Goal: Task Accomplishment & Management: Complete application form

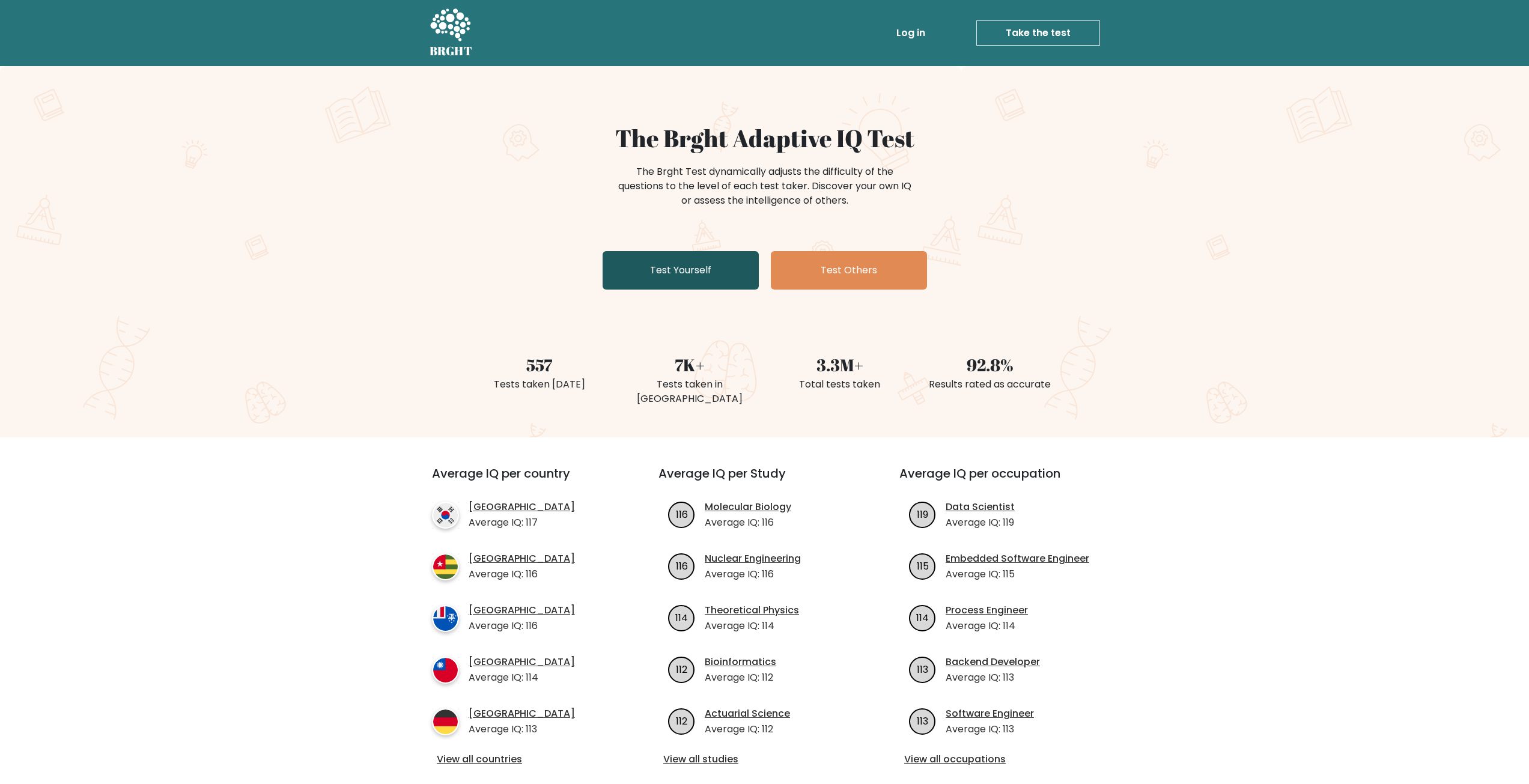
click at [719, 284] on link "Test Yourself" at bounding box center [681, 270] width 156 height 38
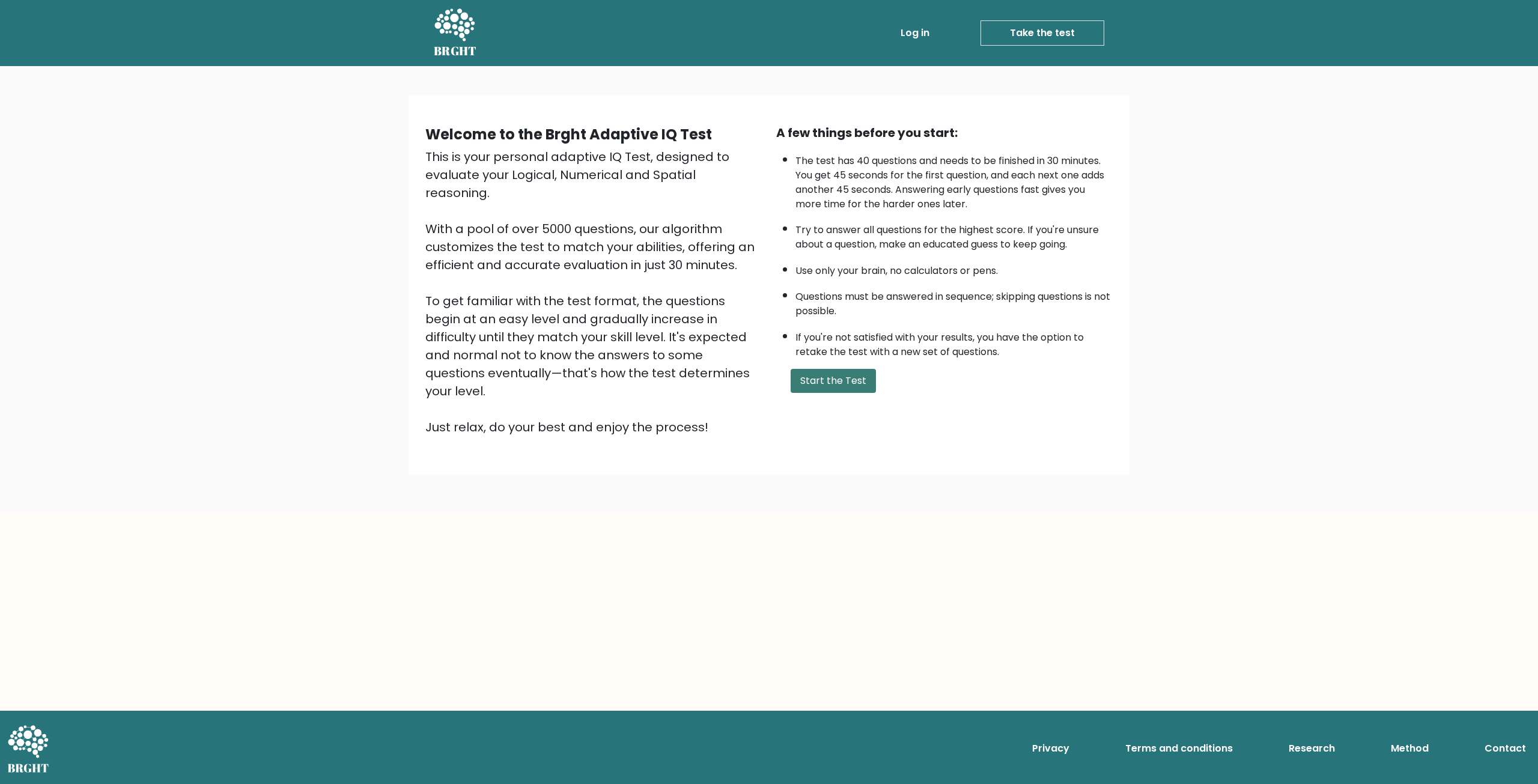
click at [837, 371] on button "Start the Test" at bounding box center [834, 381] width 86 height 24
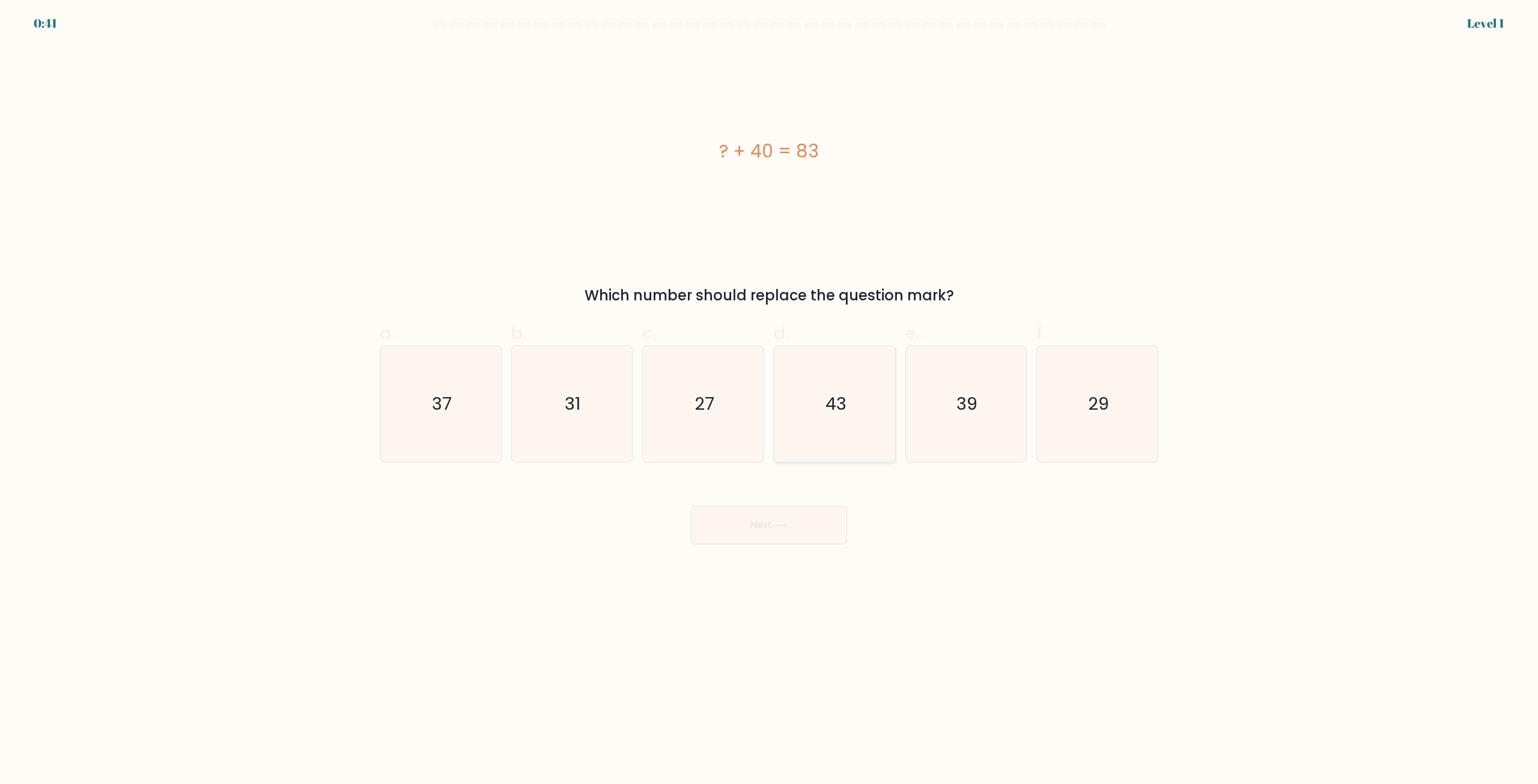
click at [829, 378] on icon "43" at bounding box center [835, 404] width 116 height 116
click at [770, 392] on input "d. 43" at bounding box center [769, 396] width 1 height 8
radio input "true"
drag, startPoint x: 751, startPoint y: 530, endPoint x: 726, endPoint y: 497, distance: 41.4
click at [751, 530] on button "Next" at bounding box center [769, 525] width 156 height 38
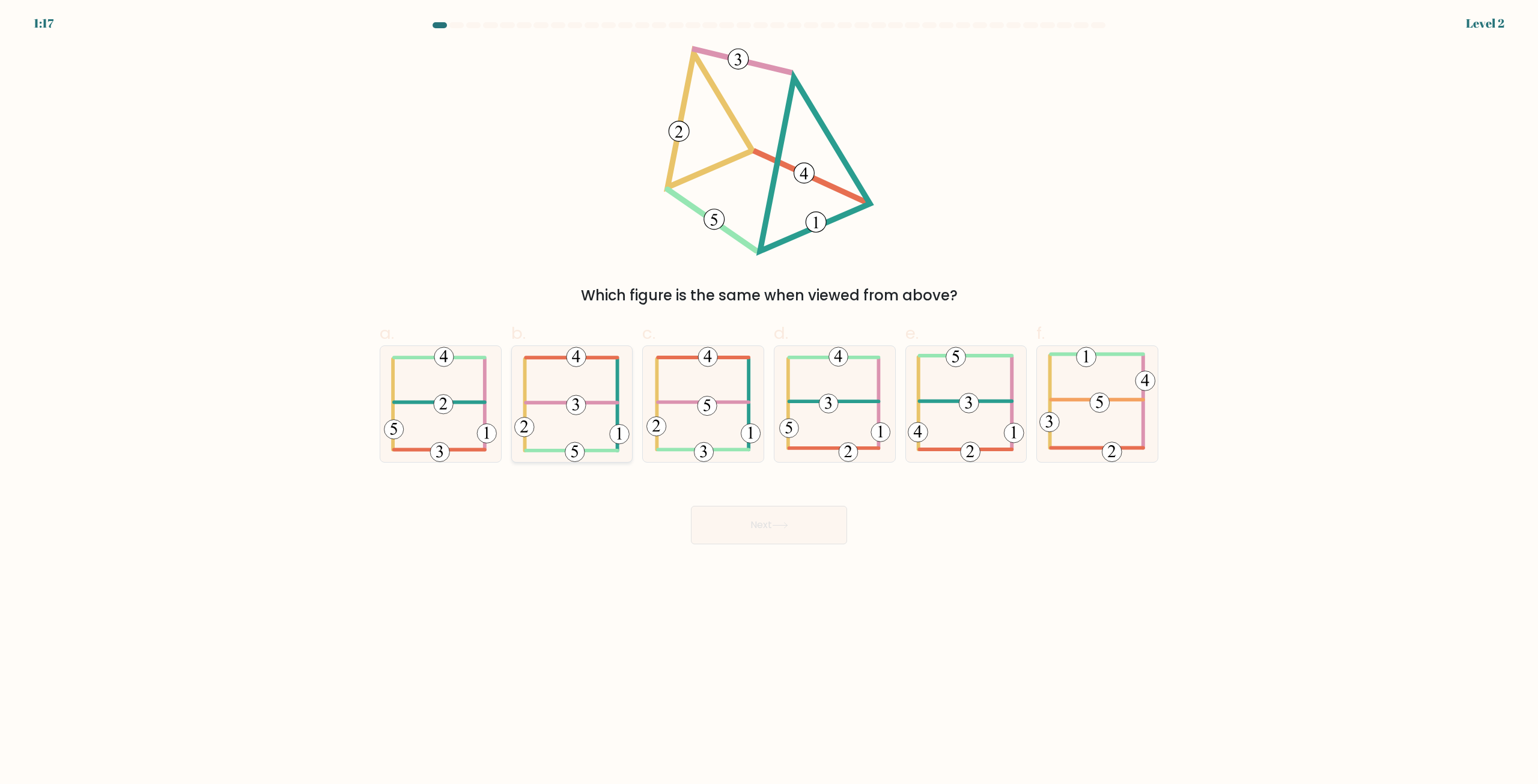
click at [568, 369] on icon at bounding box center [572, 404] width 115 height 116
click at [769, 392] on input "b." at bounding box center [769, 396] width 1 height 8
radio input "true"
click at [726, 524] on button "Next" at bounding box center [769, 525] width 156 height 38
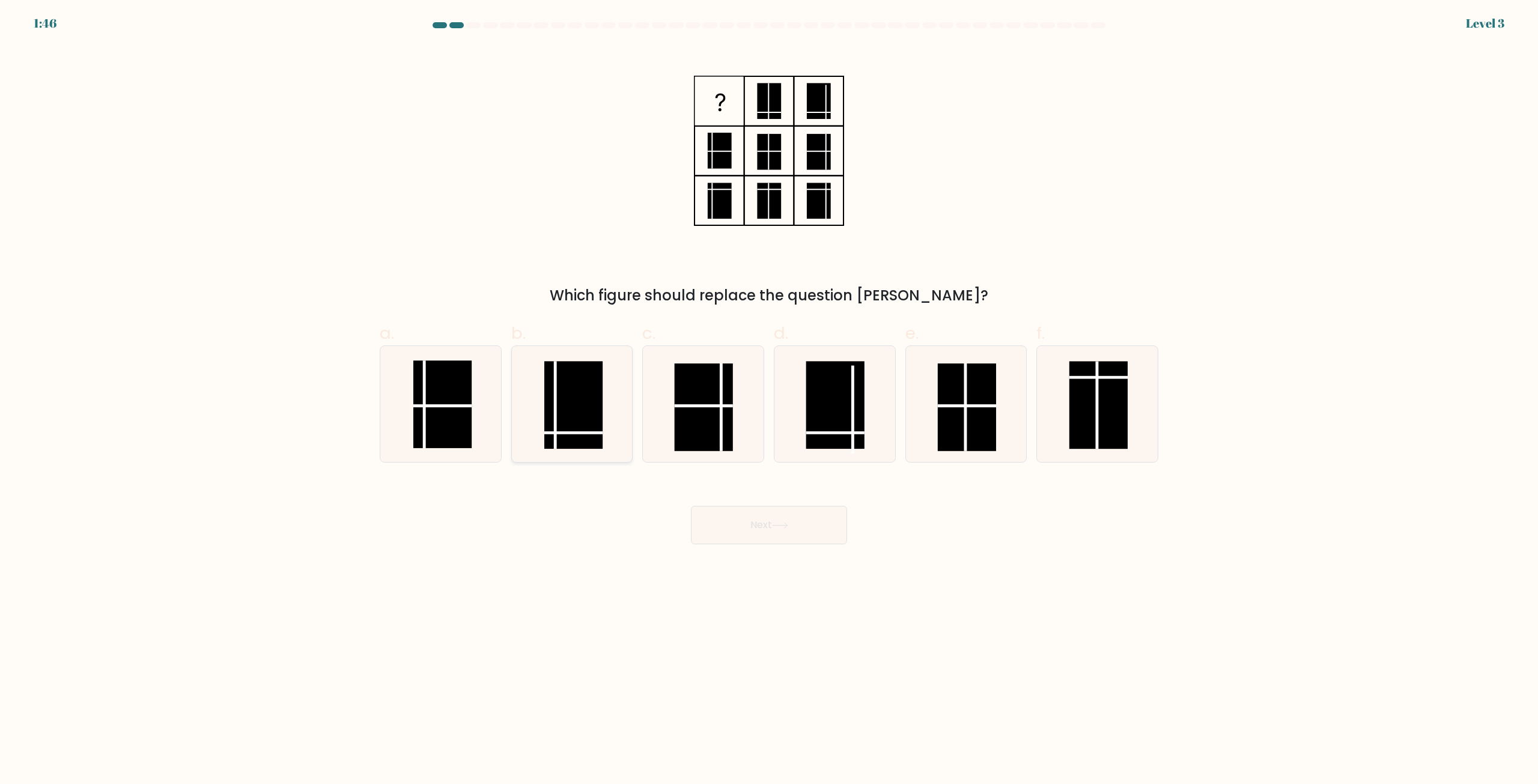
click at [582, 429] on rect at bounding box center [573, 406] width 58 height 88
click at [769, 400] on input "b." at bounding box center [769, 396] width 1 height 8
radio input "true"
click at [785, 569] on body "1:45 Level 3" at bounding box center [769, 392] width 1538 height 784
click at [774, 538] on button "Next" at bounding box center [769, 525] width 156 height 38
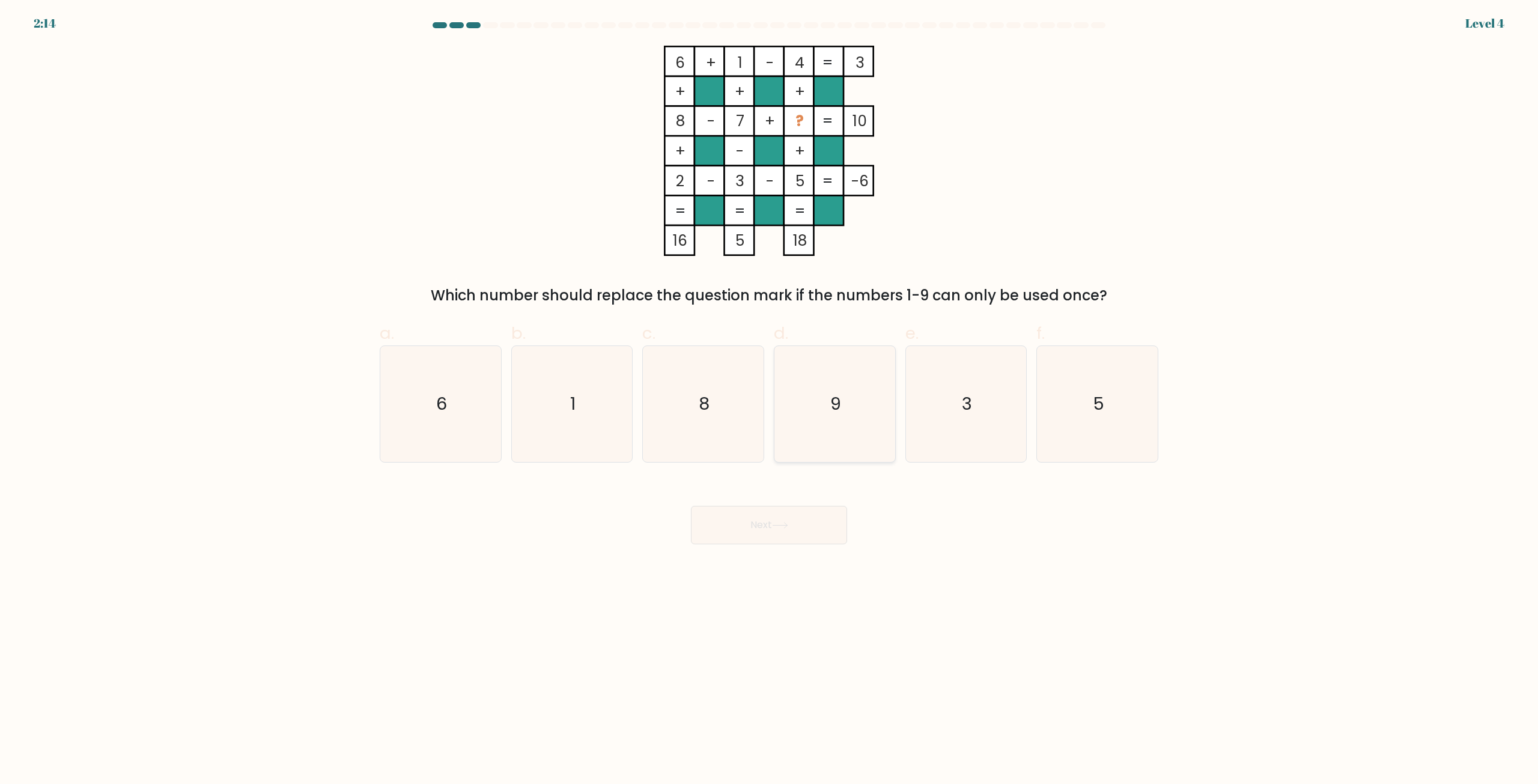
click at [813, 410] on icon "9" at bounding box center [835, 404] width 116 height 116
click at [770, 400] on input "d. 9" at bounding box center [769, 396] width 1 height 8
radio input "true"
click at [796, 520] on button "Next" at bounding box center [769, 525] width 156 height 38
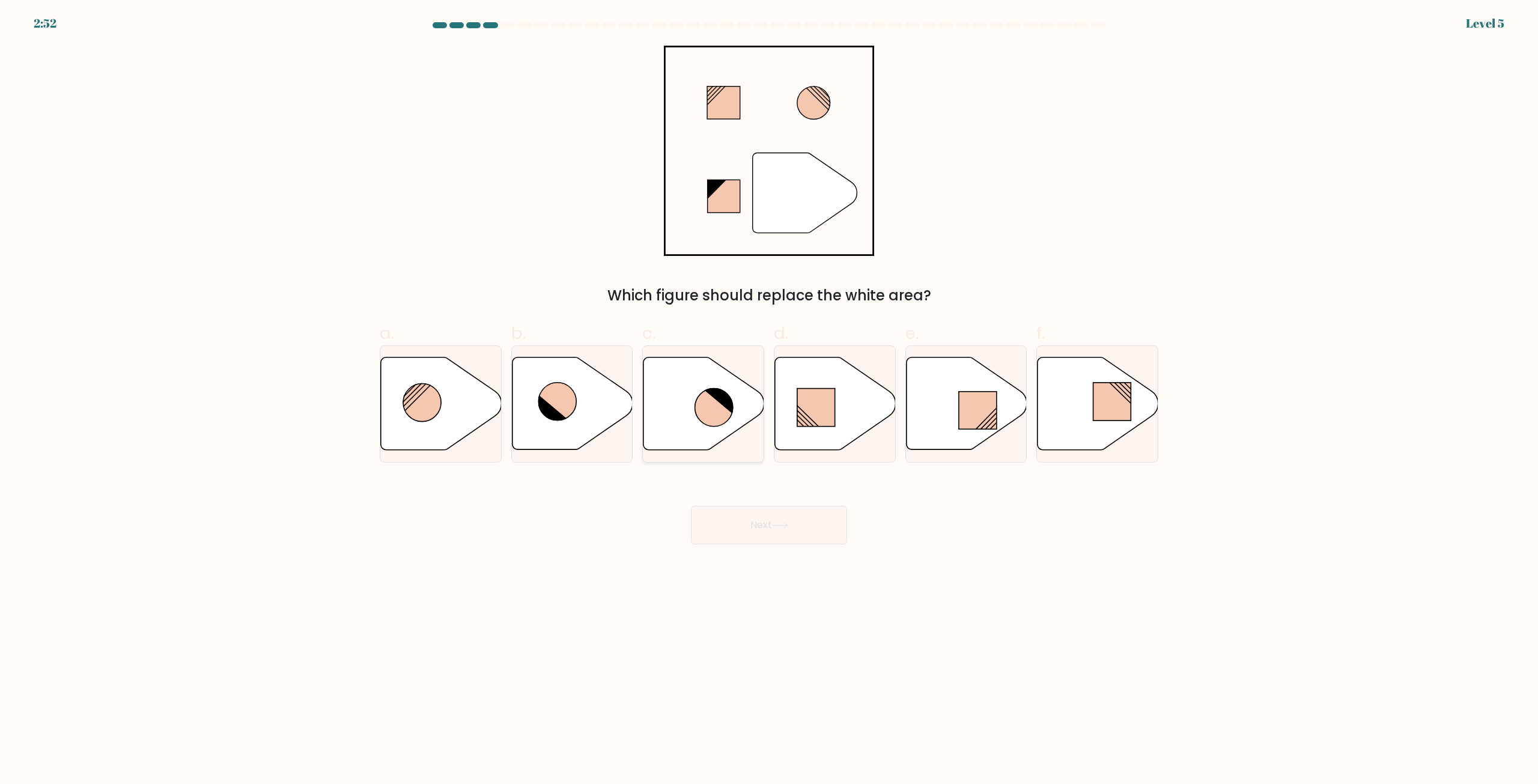
click at [703, 381] on icon at bounding box center [704, 404] width 121 height 92
click at [769, 392] on input "c." at bounding box center [769, 396] width 1 height 8
radio input "true"
click at [748, 527] on button "Next" at bounding box center [769, 525] width 156 height 38
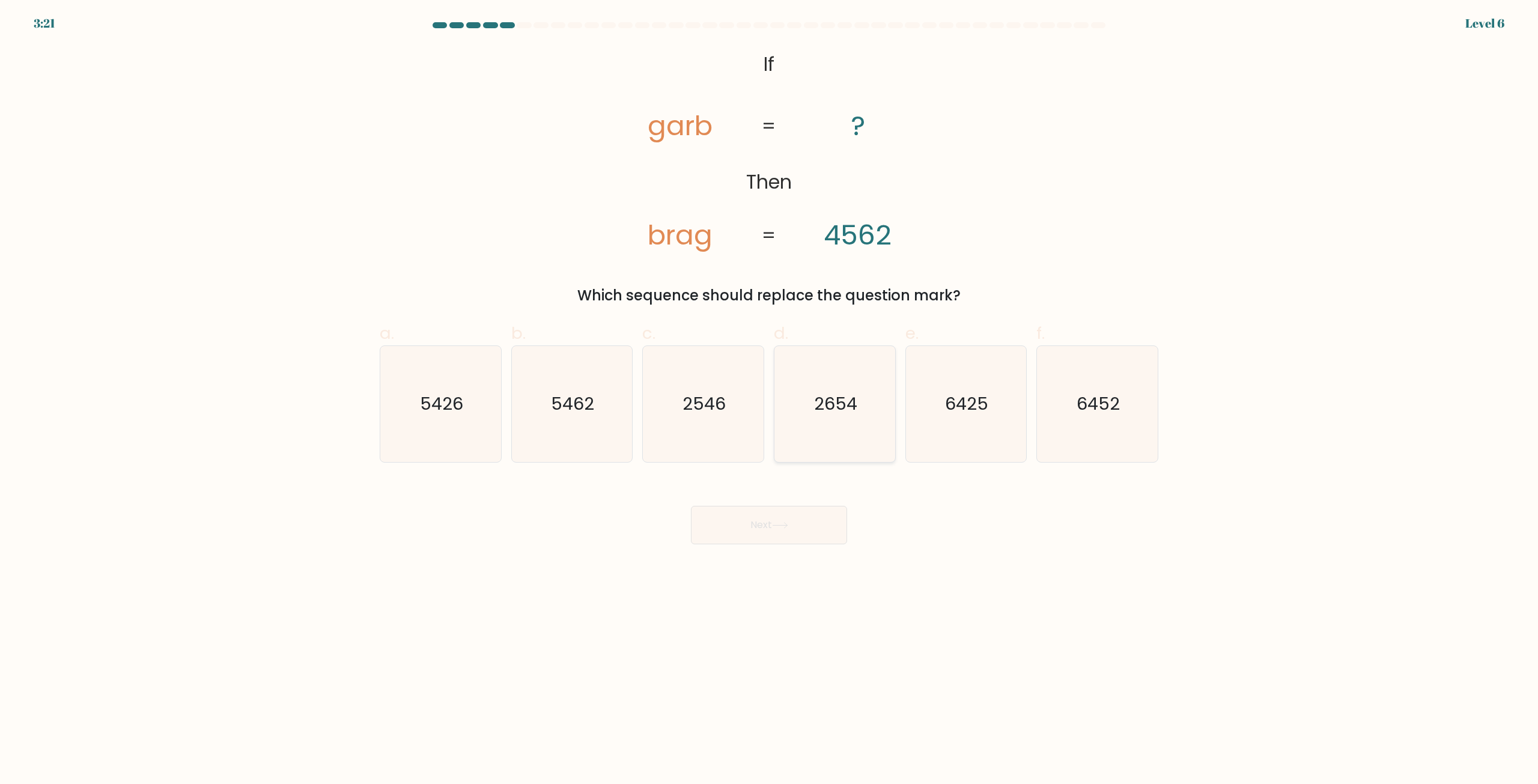
click at [844, 418] on icon "2654" at bounding box center [835, 404] width 116 height 116
click at [770, 400] on input "d. 2654" at bounding box center [769, 396] width 1 height 8
radio input "true"
click at [781, 524] on icon at bounding box center [780, 525] width 16 height 7
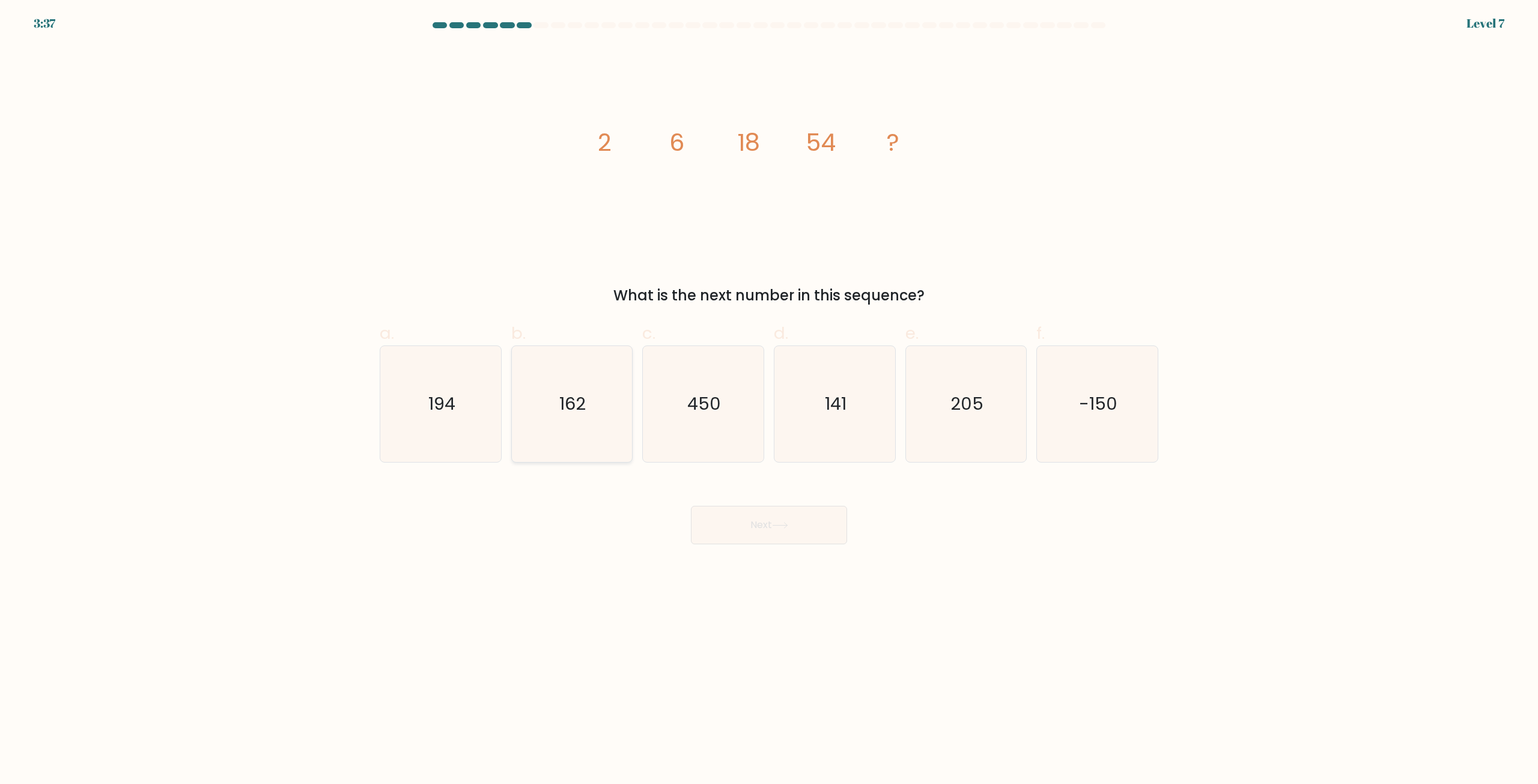
click at [545, 440] on icon "162" at bounding box center [572, 404] width 116 height 116
click at [769, 400] on input "b. 162" at bounding box center [769, 396] width 1 height 8
radio input "true"
click at [800, 526] on button "Next" at bounding box center [769, 525] width 156 height 38
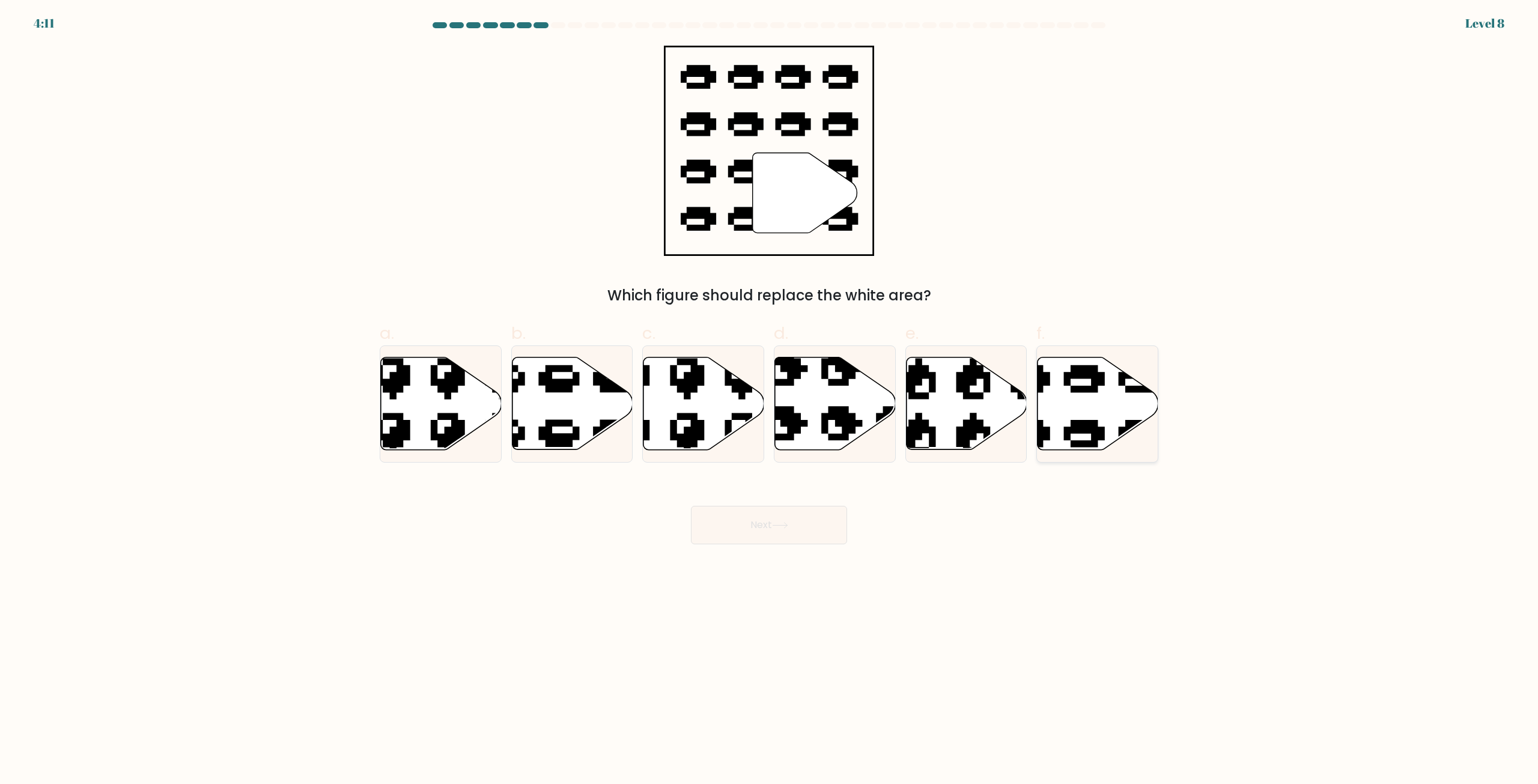
click at [1102, 401] on icon at bounding box center [1098, 404] width 121 height 92
click at [770, 400] on input "f." at bounding box center [769, 396] width 1 height 8
radio input "true"
drag, startPoint x: 807, startPoint y: 517, endPoint x: 802, endPoint y: 513, distance: 6.4
click at [802, 514] on button "Next" at bounding box center [769, 525] width 156 height 38
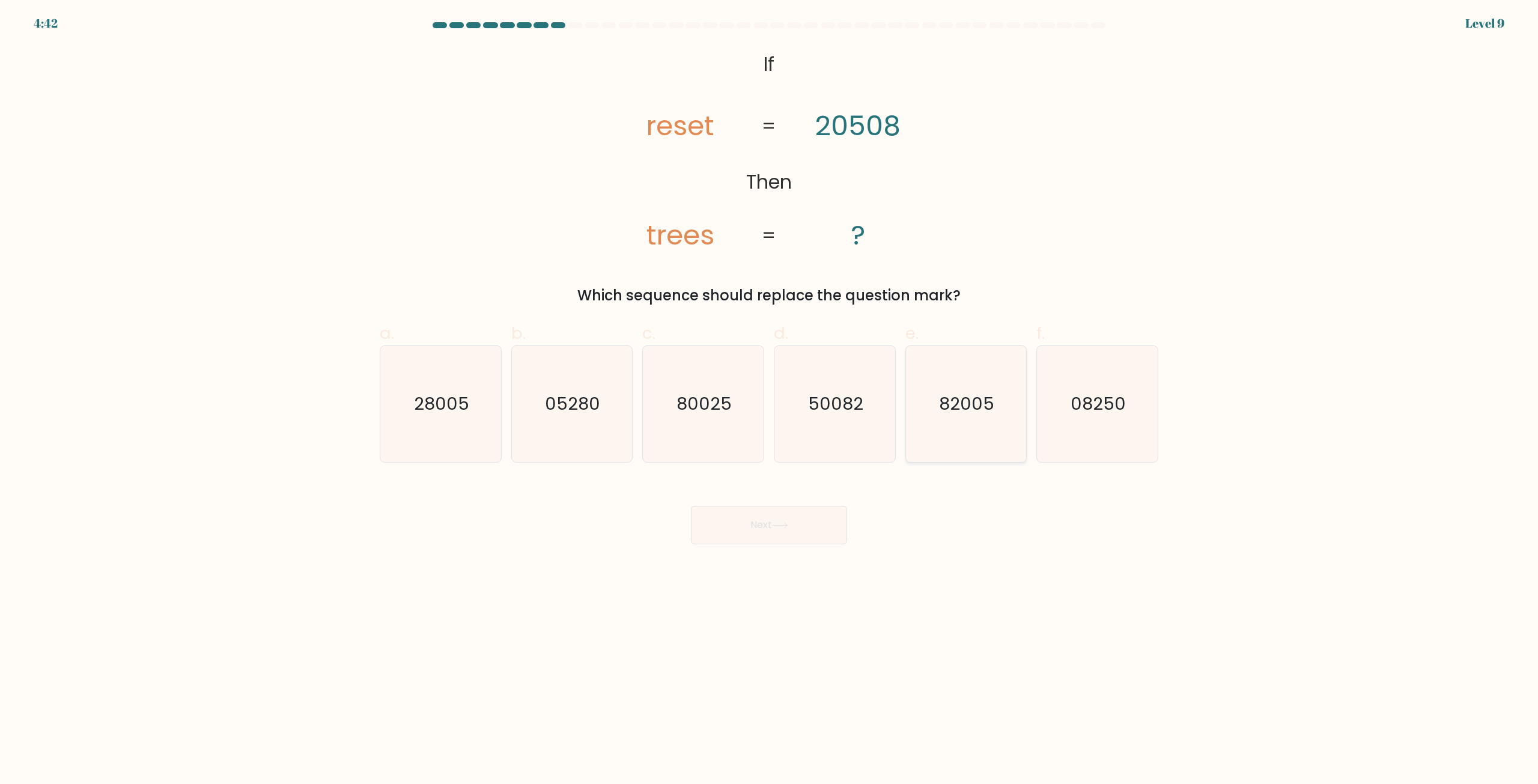
click at [943, 404] on text "82005" at bounding box center [968, 404] width 55 height 24
click at [770, 400] on input "e. 82005" at bounding box center [769, 396] width 1 height 8
radio input "true"
click at [763, 529] on button "Next" at bounding box center [769, 525] width 156 height 38
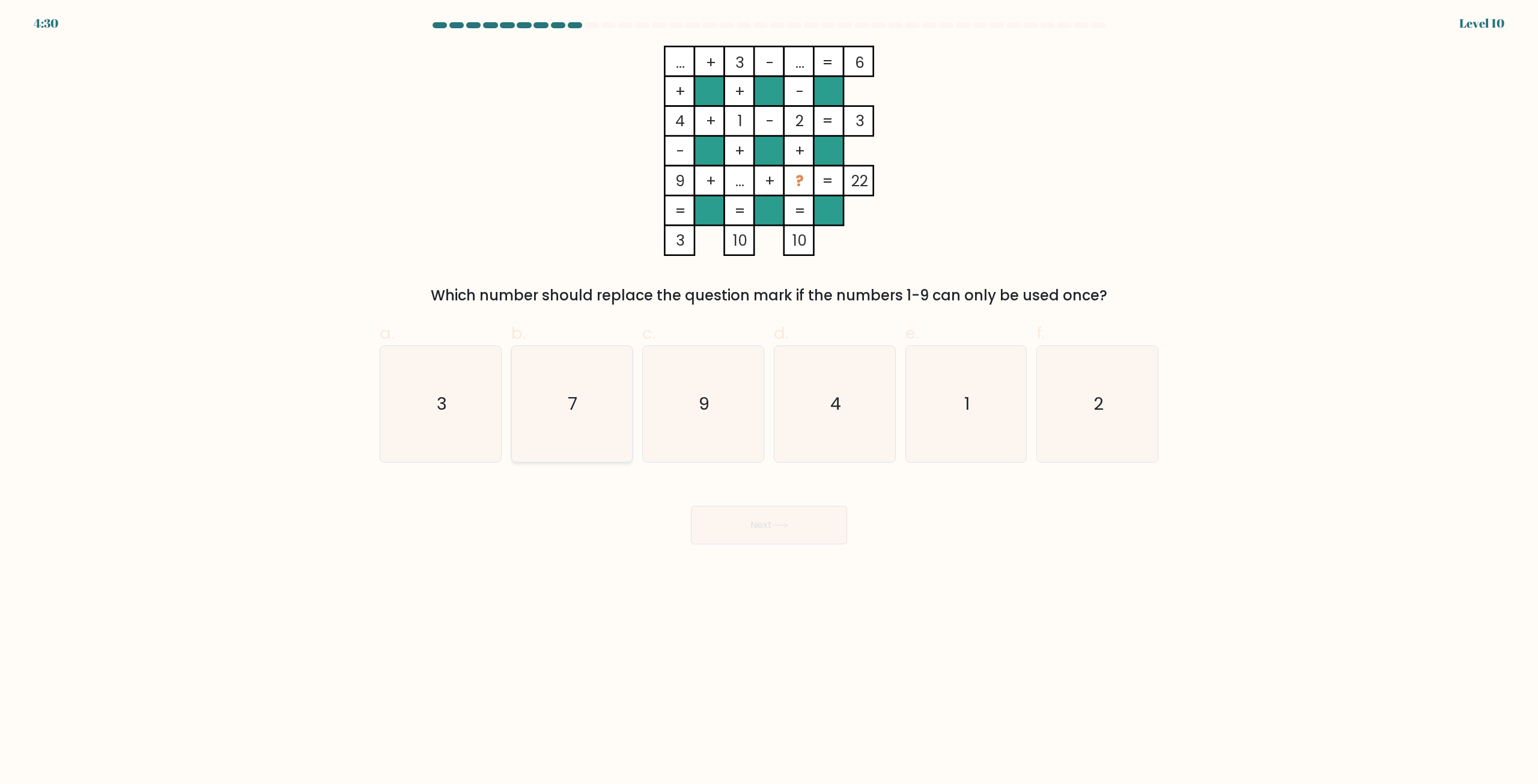
drag, startPoint x: 584, startPoint y: 332, endPoint x: 589, endPoint y: 350, distance: 18.7
click at [584, 332] on label "b. 7" at bounding box center [572, 392] width 122 height 142
click at [769, 392] on input "b. 7" at bounding box center [769, 396] width 1 height 8
radio input "true"
click at [594, 365] on icon "7" at bounding box center [572, 404] width 115 height 115
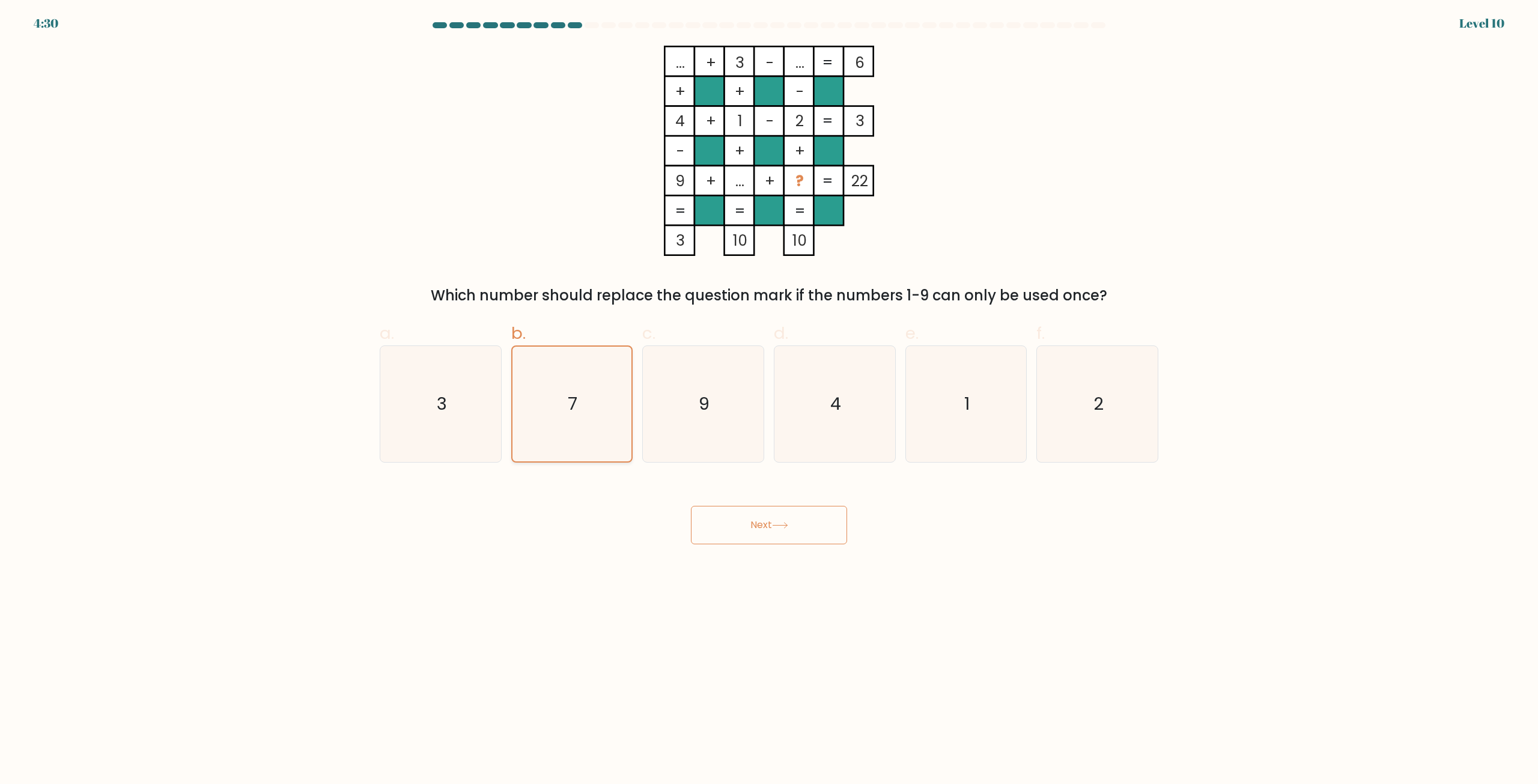
click at [769, 392] on input "b. 7" at bounding box center [769, 396] width 1 height 8
click at [593, 414] on icon "7" at bounding box center [572, 404] width 115 height 115
click at [769, 400] on input "b. 7" at bounding box center [769, 396] width 1 height 8
click at [755, 531] on button "Next" at bounding box center [769, 525] width 156 height 38
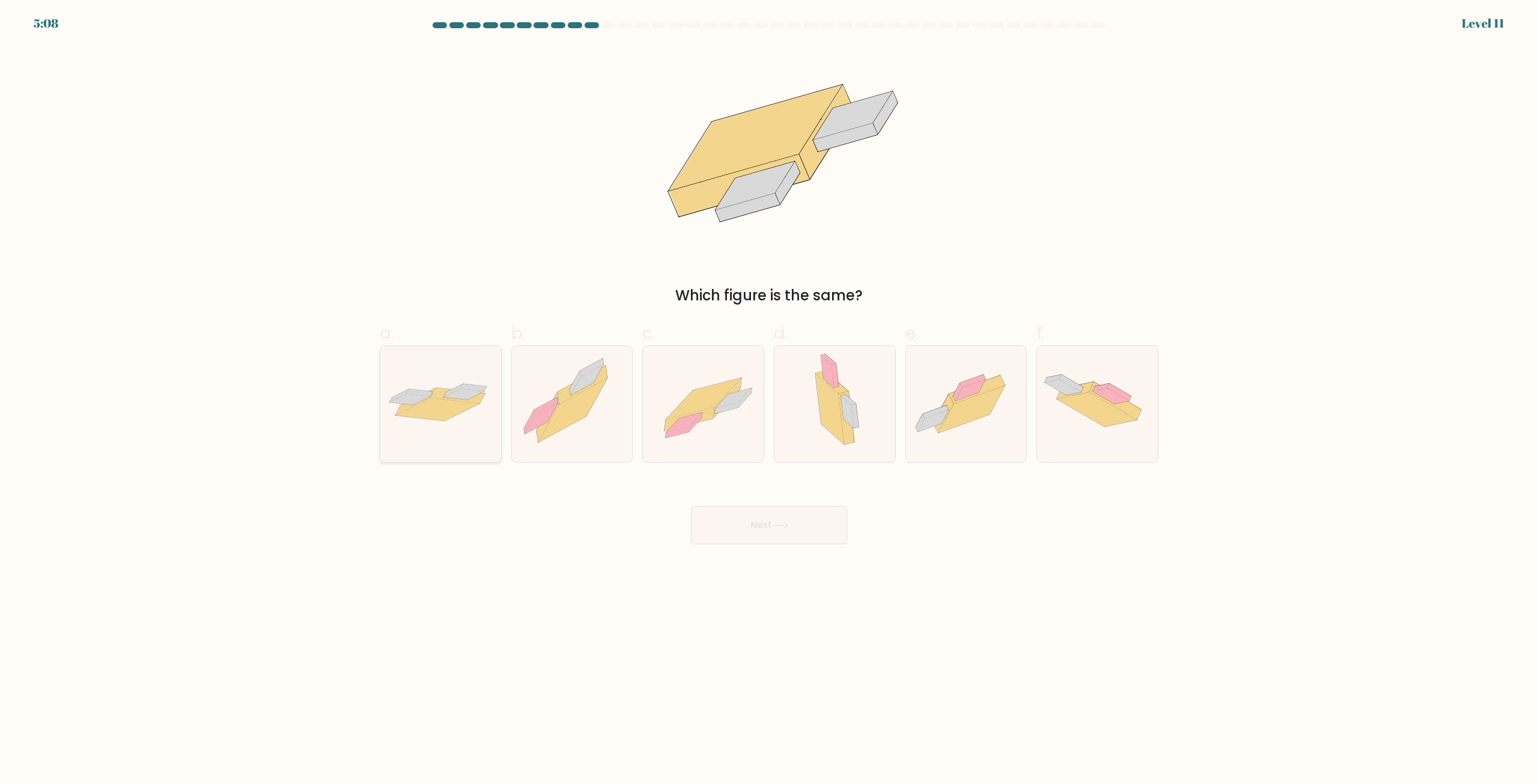
drag, startPoint x: 383, startPoint y: 395, endPoint x: 380, endPoint y: 389, distance: 6.7
click at [380, 389] on div at bounding box center [441, 404] width 122 height 117
click at [769, 392] on input "a." at bounding box center [769, 396] width 1 height 8
radio input "true"
click at [769, 547] on body "5:07 Level 11" at bounding box center [769, 392] width 1538 height 784
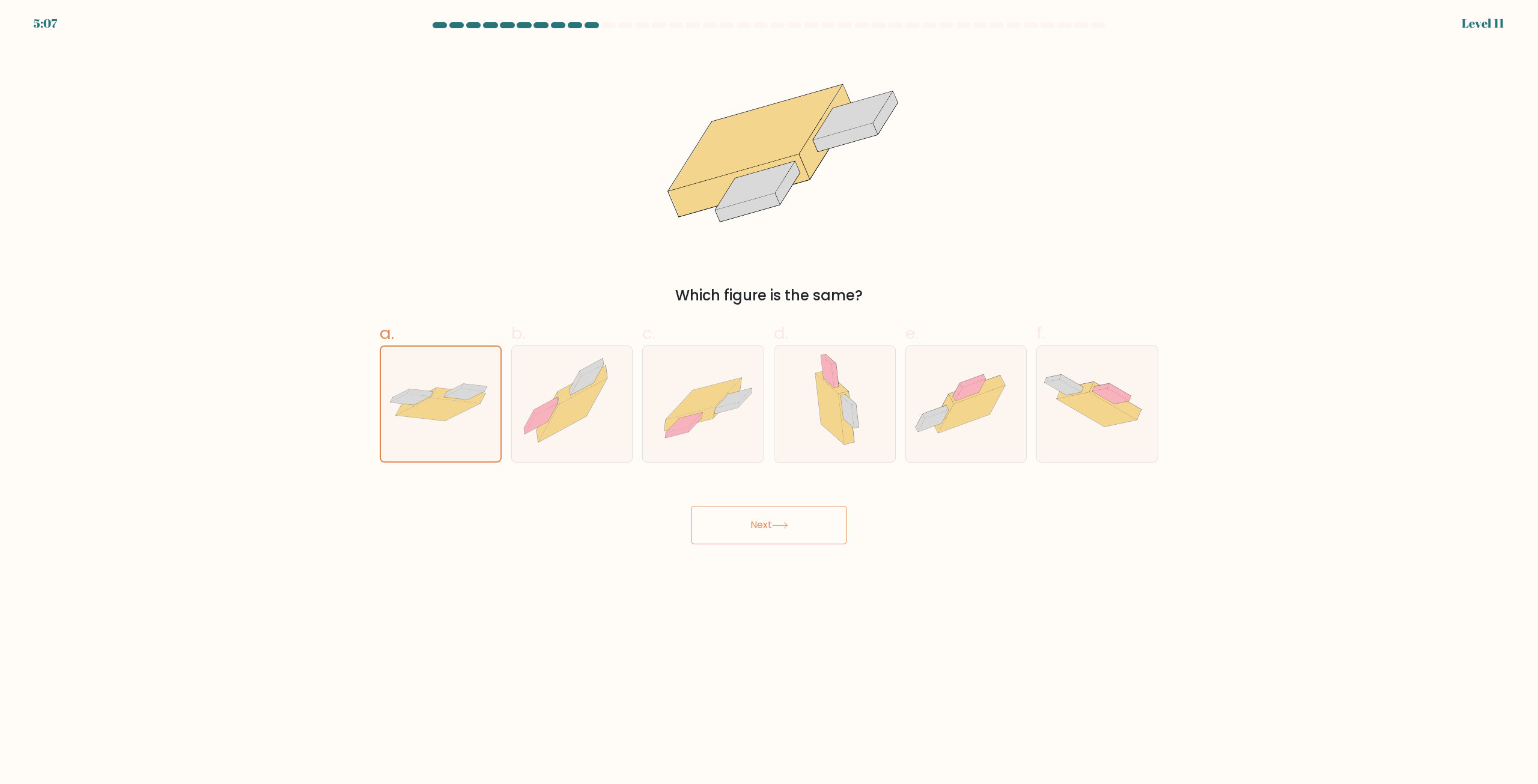
click at [768, 531] on button "Next" at bounding box center [769, 525] width 156 height 38
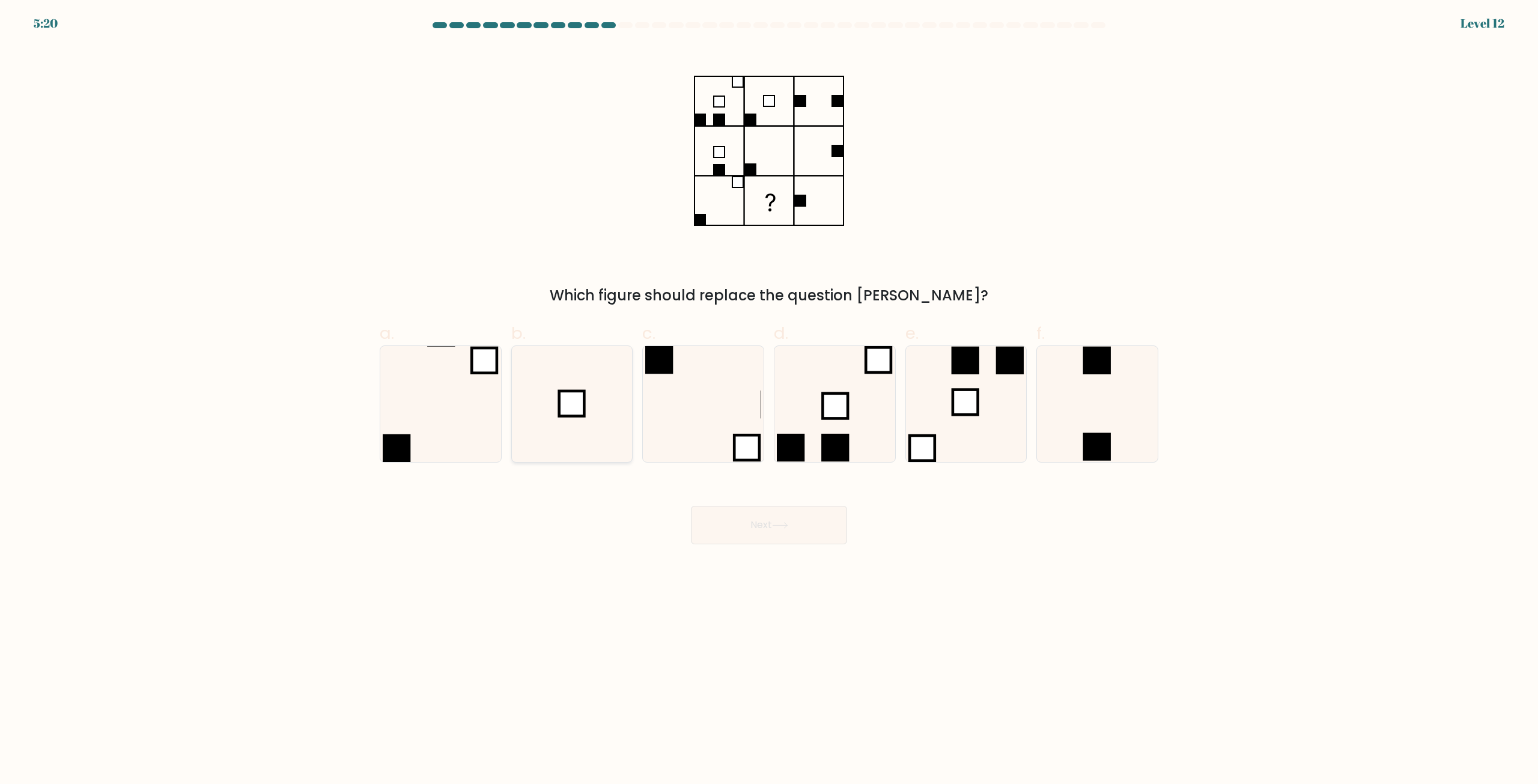
click at [568, 401] on rect at bounding box center [572, 404] width 25 height 25
click at [769, 400] on input "b." at bounding box center [769, 396] width 1 height 8
radio input "true"
click at [791, 508] on button "Next" at bounding box center [769, 525] width 156 height 38
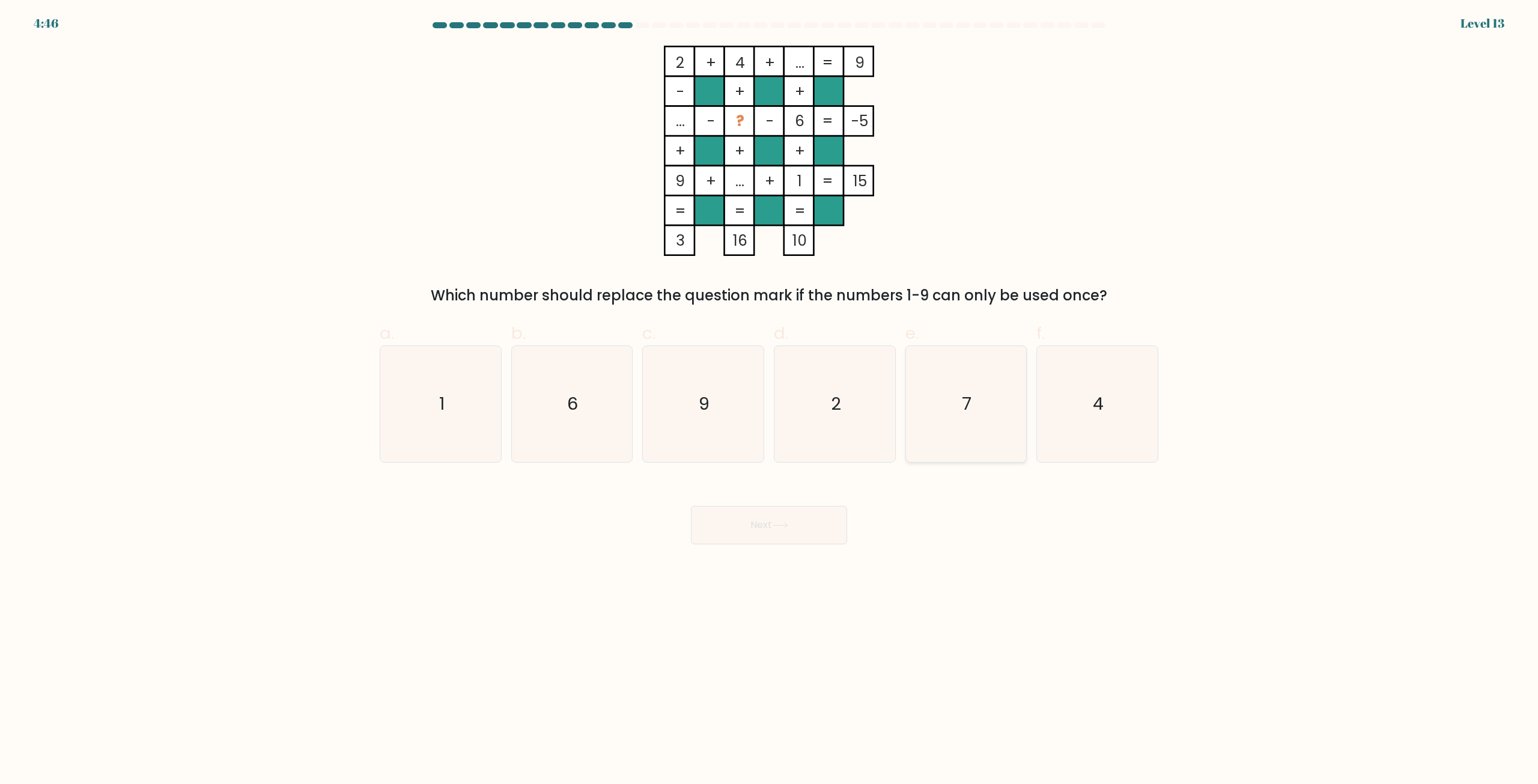
click at [966, 346] on icon "7" at bounding box center [966, 404] width 116 height 116
click at [770, 392] on input "e. 7" at bounding box center [769, 396] width 1 height 8
radio input "true"
click at [817, 527] on button "Next" at bounding box center [769, 525] width 156 height 38
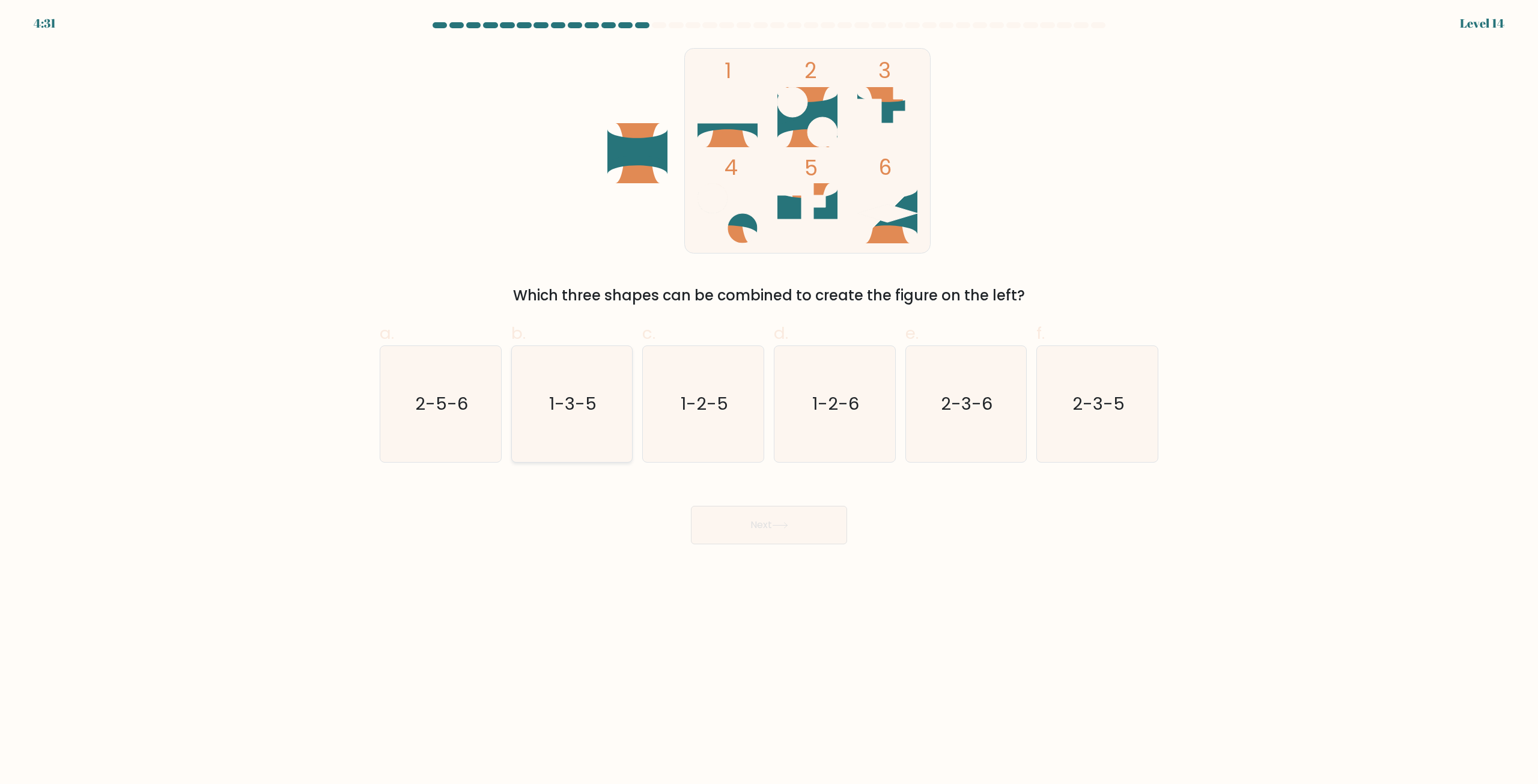
click at [544, 402] on icon "1-3-5" at bounding box center [572, 404] width 116 height 116
click at [769, 400] on input "b. 1-3-5" at bounding box center [769, 396] width 1 height 8
radio input "true"
click at [785, 548] on body "4:08 Level 14" at bounding box center [769, 392] width 1538 height 784
click at [804, 529] on button "Next" at bounding box center [769, 525] width 156 height 38
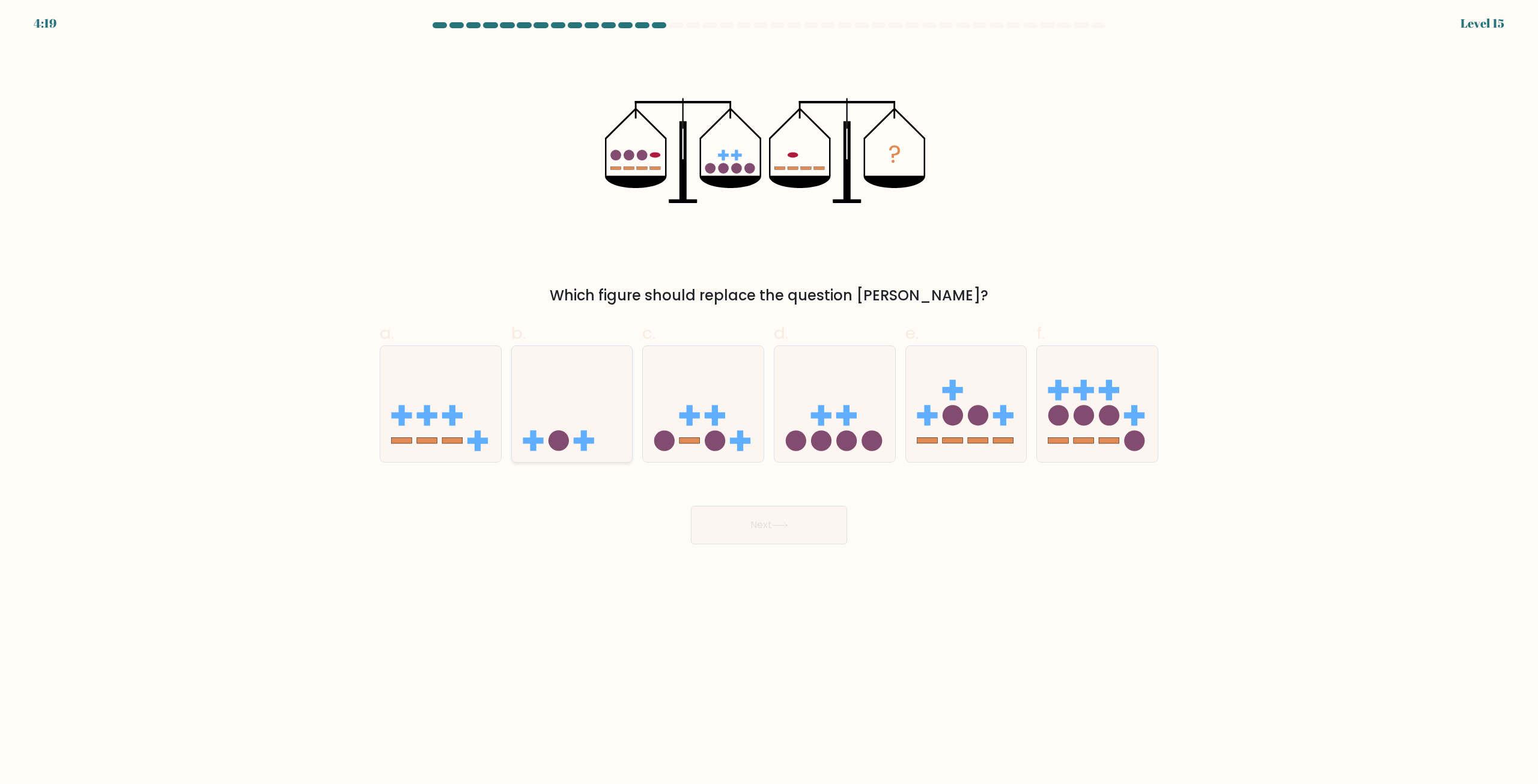
click at [595, 386] on icon at bounding box center [572, 404] width 121 height 100
click at [769, 392] on input "b." at bounding box center [769, 396] width 1 height 8
radio input "true"
click at [763, 532] on button "Next" at bounding box center [769, 525] width 156 height 38
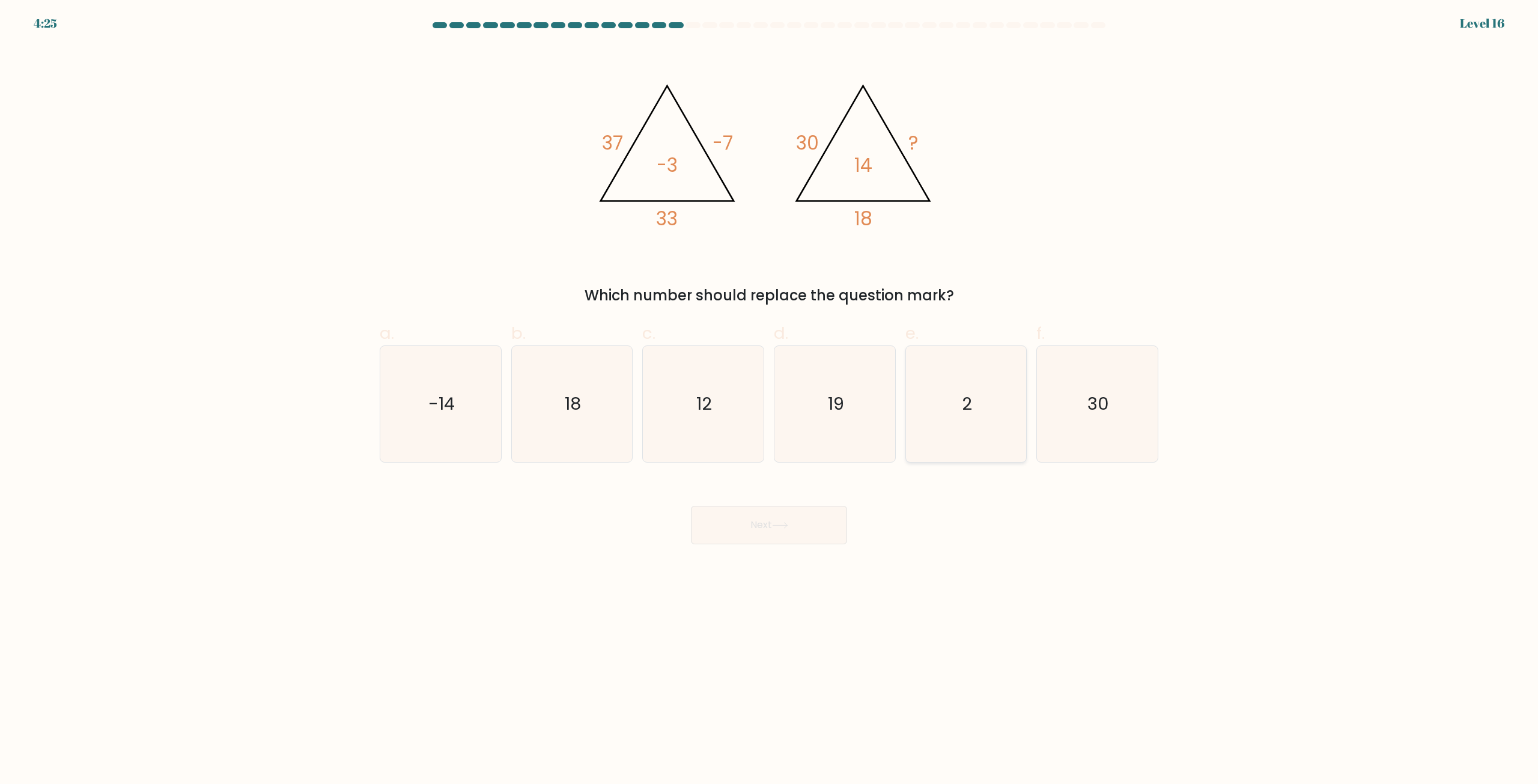
click at [997, 365] on icon "2" at bounding box center [966, 404] width 116 height 116
click at [770, 392] on input "e. 2" at bounding box center [769, 396] width 1 height 8
radio input "true"
click at [795, 527] on button "Next" at bounding box center [769, 525] width 156 height 38
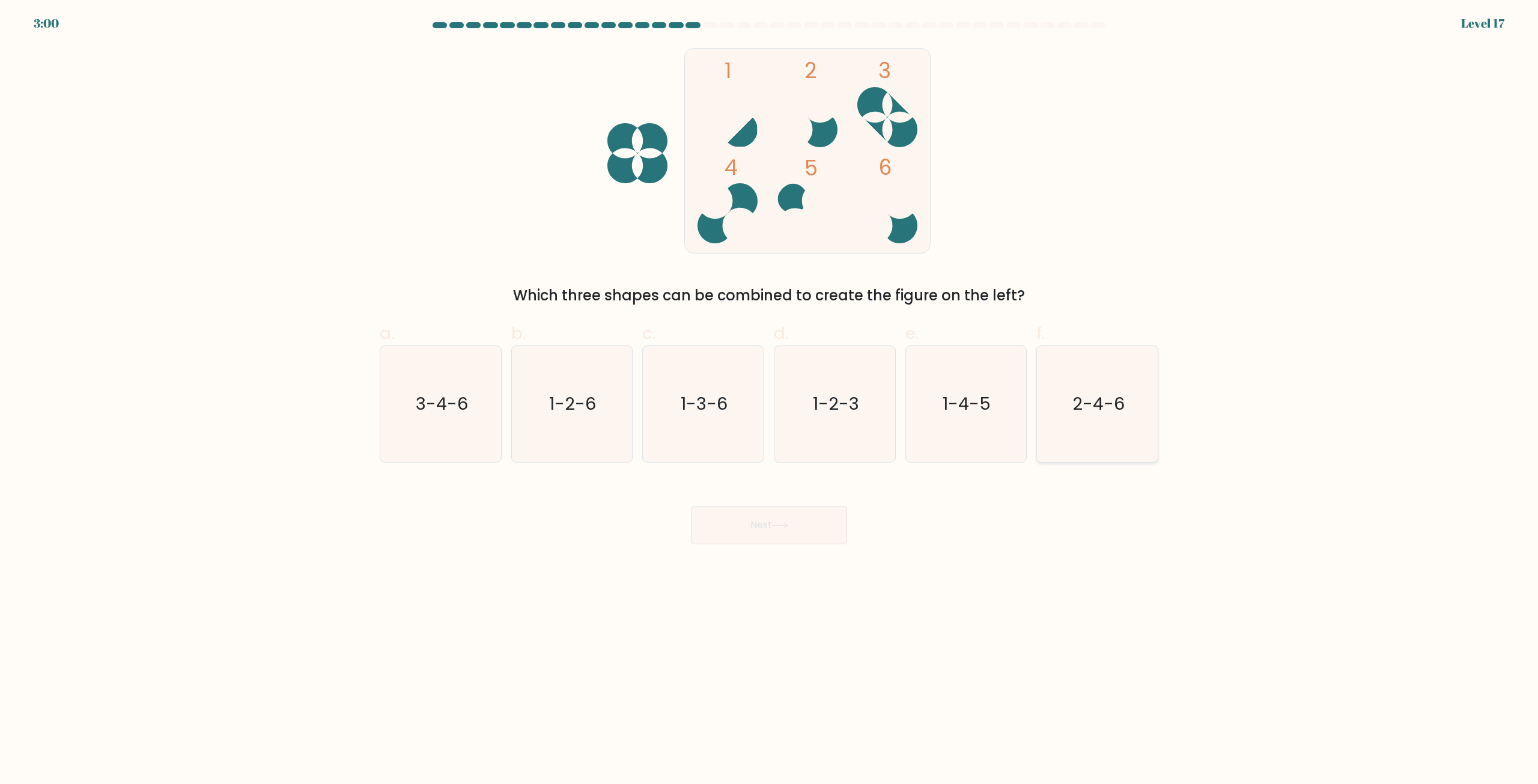
click at [1143, 421] on icon "2-4-6" at bounding box center [1097, 404] width 116 height 116
click at [770, 400] on input "f. 2-4-6" at bounding box center [769, 396] width 1 height 8
radio input "true"
click at [822, 516] on button "Next" at bounding box center [769, 525] width 156 height 38
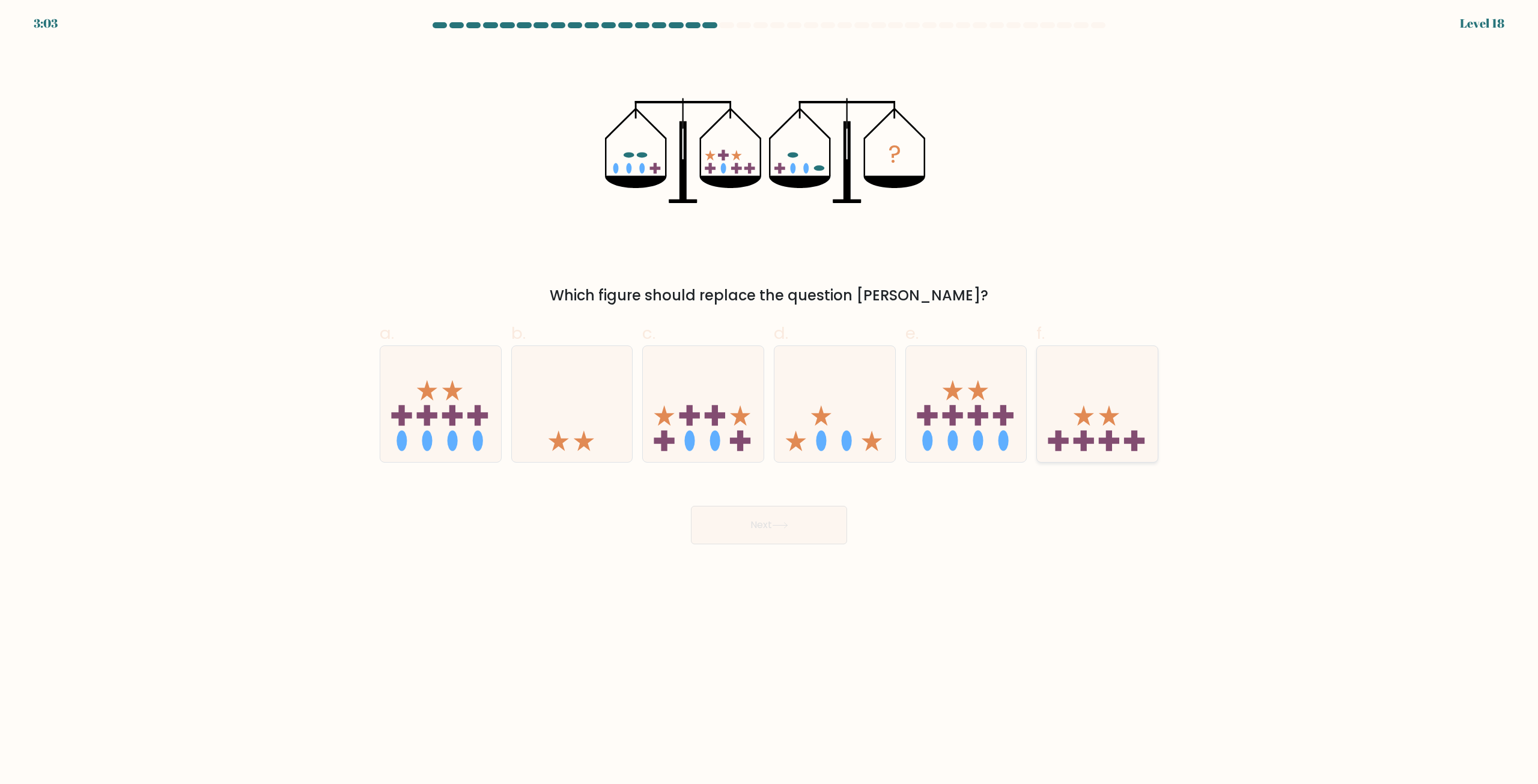
click at [1117, 431] on icon at bounding box center [1097, 404] width 121 height 100
click at [770, 400] on input "f." at bounding box center [769, 396] width 1 height 8
radio input "true"
click at [804, 542] on button "Next" at bounding box center [769, 525] width 156 height 38
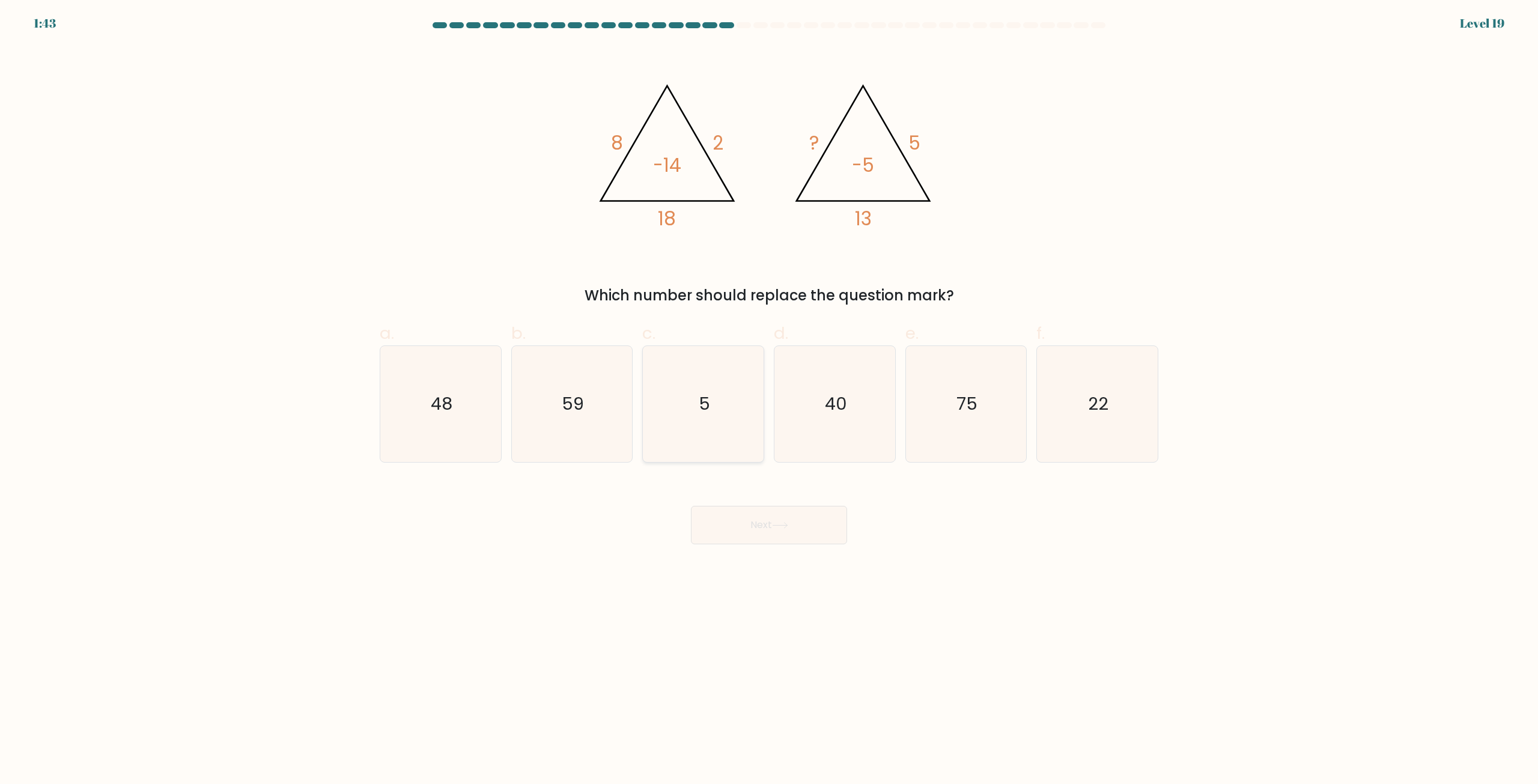
click at [742, 399] on icon "5" at bounding box center [703, 404] width 116 height 116
click at [769, 399] on input "c. 5" at bounding box center [769, 396] width 1 height 8
radio input "true"
click at [1138, 389] on icon "22" at bounding box center [1097, 404] width 116 height 116
click at [770, 392] on input "f. 22" at bounding box center [769, 396] width 1 height 8
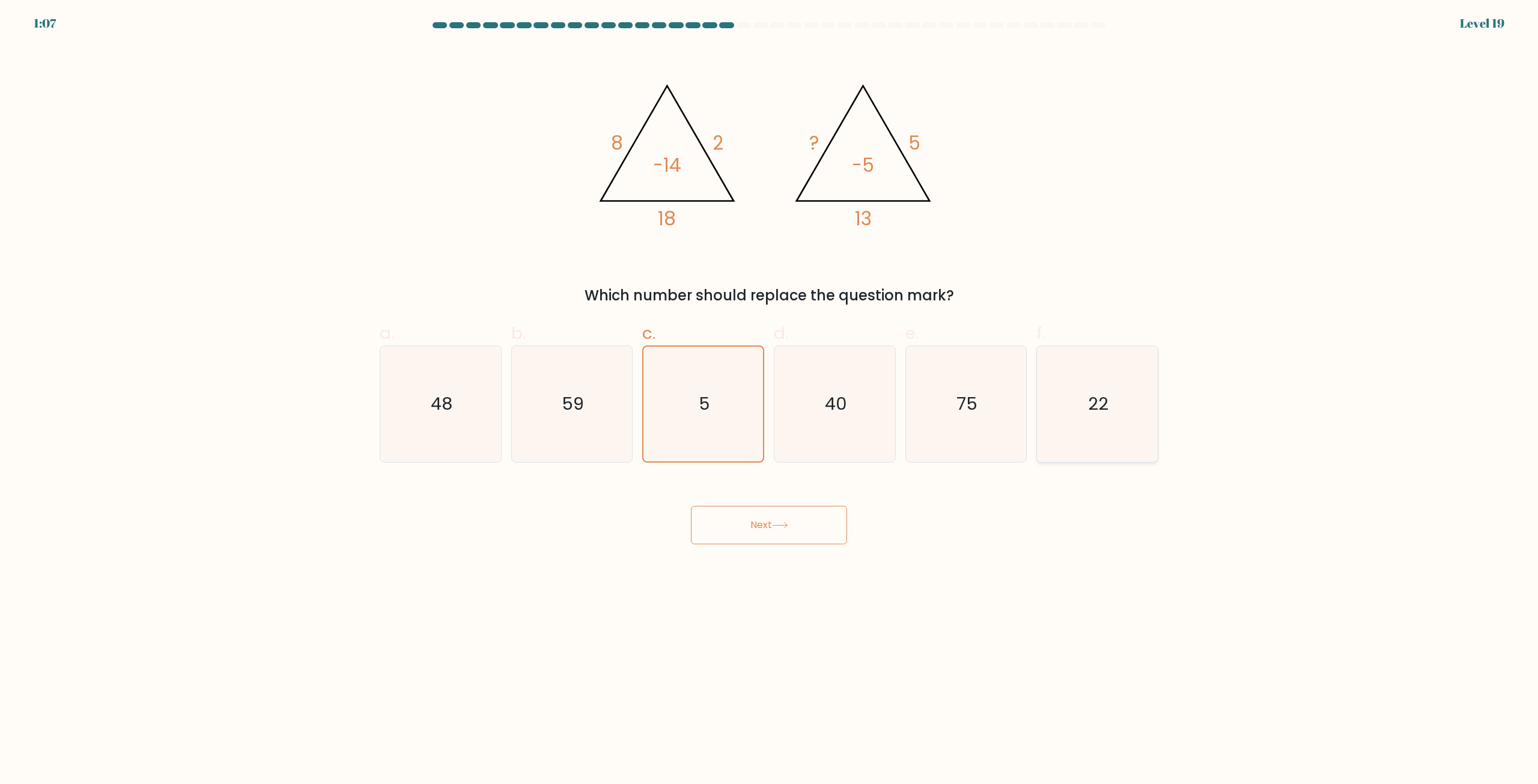
radio input "true"
click at [721, 382] on icon "5" at bounding box center [703, 404] width 116 height 116
click at [769, 392] on input "c. 5" at bounding box center [769, 396] width 1 height 8
radio input "true"
click at [1213, 380] on form at bounding box center [769, 283] width 1538 height 522
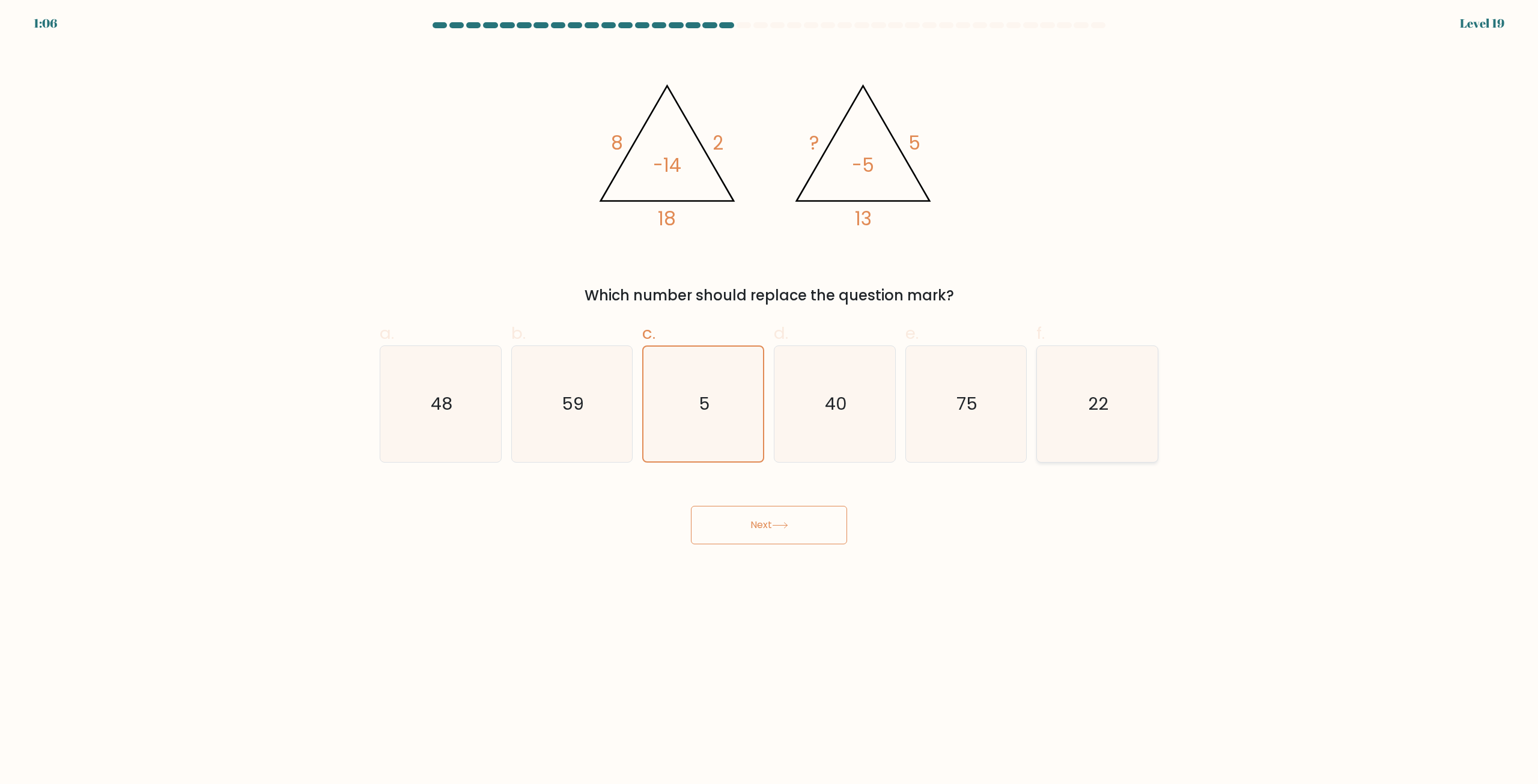
click at [1139, 390] on icon "22" at bounding box center [1097, 404] width 116 height 116
click at [770, 392] on input "f. 22" at bounding box center [769, 396] width 1 height 8
radio input "true"
click at [747, 363] on icon "5" at bounding box center [703, 404] width 116 height 116
click at [769, 392] on input "c. 5" at bounding box center [769, 396] width 1 height 8
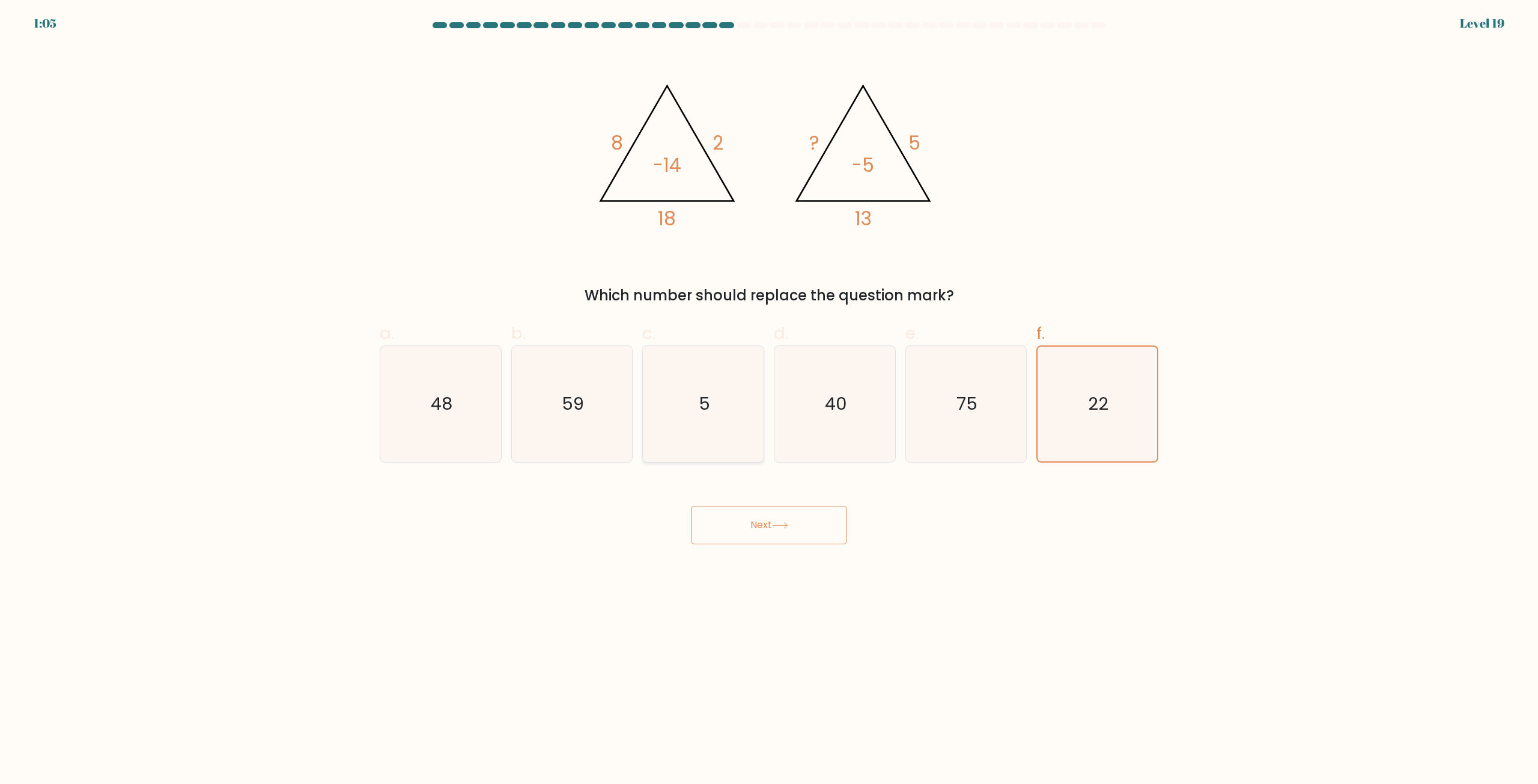
radio input "true"
click at [1122, 419] on icon "22" at bounding box center [1097, 404] width 116 height 116
click at [770, 400] on input "f. 22" at bounding box center [769, 396] width 1 height 8
radio input "true"
click at [797, 531] on button "Next" at bounding box center [769, 525] width 156 height 38
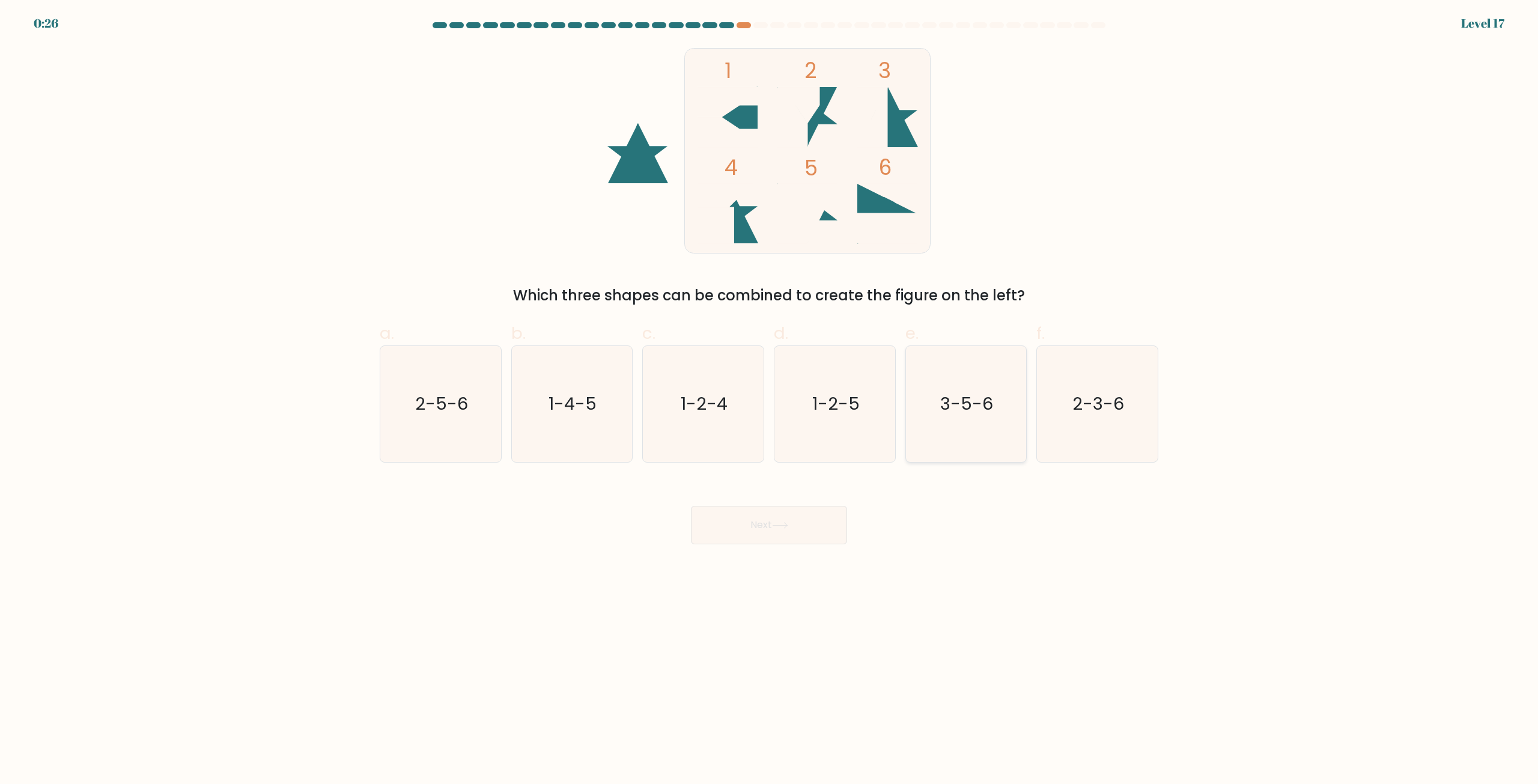
click at [921, 430] on icon "3-5-6" at bounding box center [966, 404] width 116 height 116
click at [770, 400] on input "e. 3-5-6" at bounding box center [769, 396] width 1 height 8
radio input "true"
click at [802, 563] on body "0:25 Level 17" at bounding box center [769, 392] width 1538 height 784
click at [787, 529] on button "Next" at bounding box center [769, 525] width 156 height 38
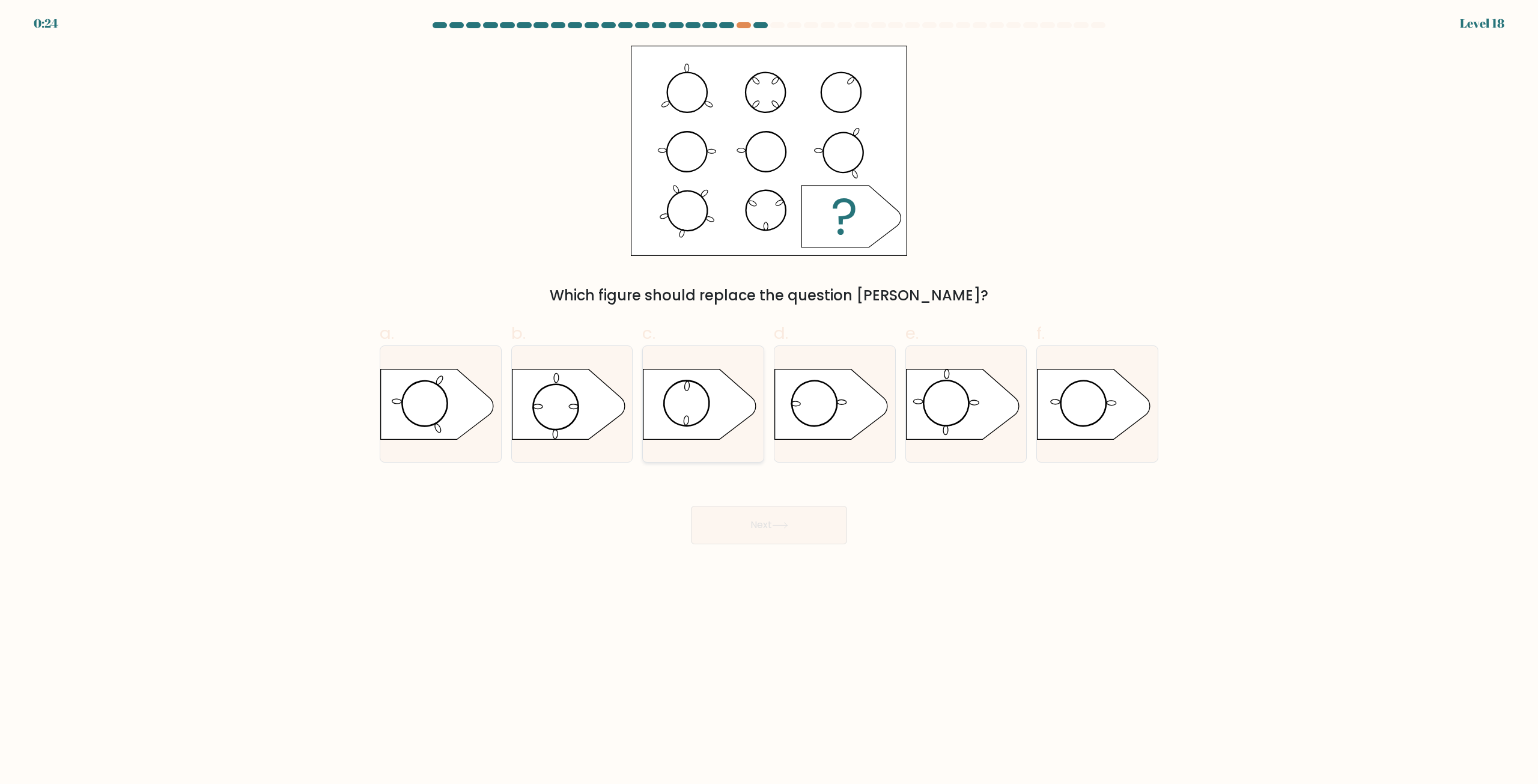
click at [675, 369] on icon at bounding box center [700, 404] width 113 height 70
click at [769, 392] on input "c." at bounding box center [769, 396] width 1 height 8
radio input "true"
click at [752, 523] on button "Next" at bounding box center [769, 525] width 156 height 38
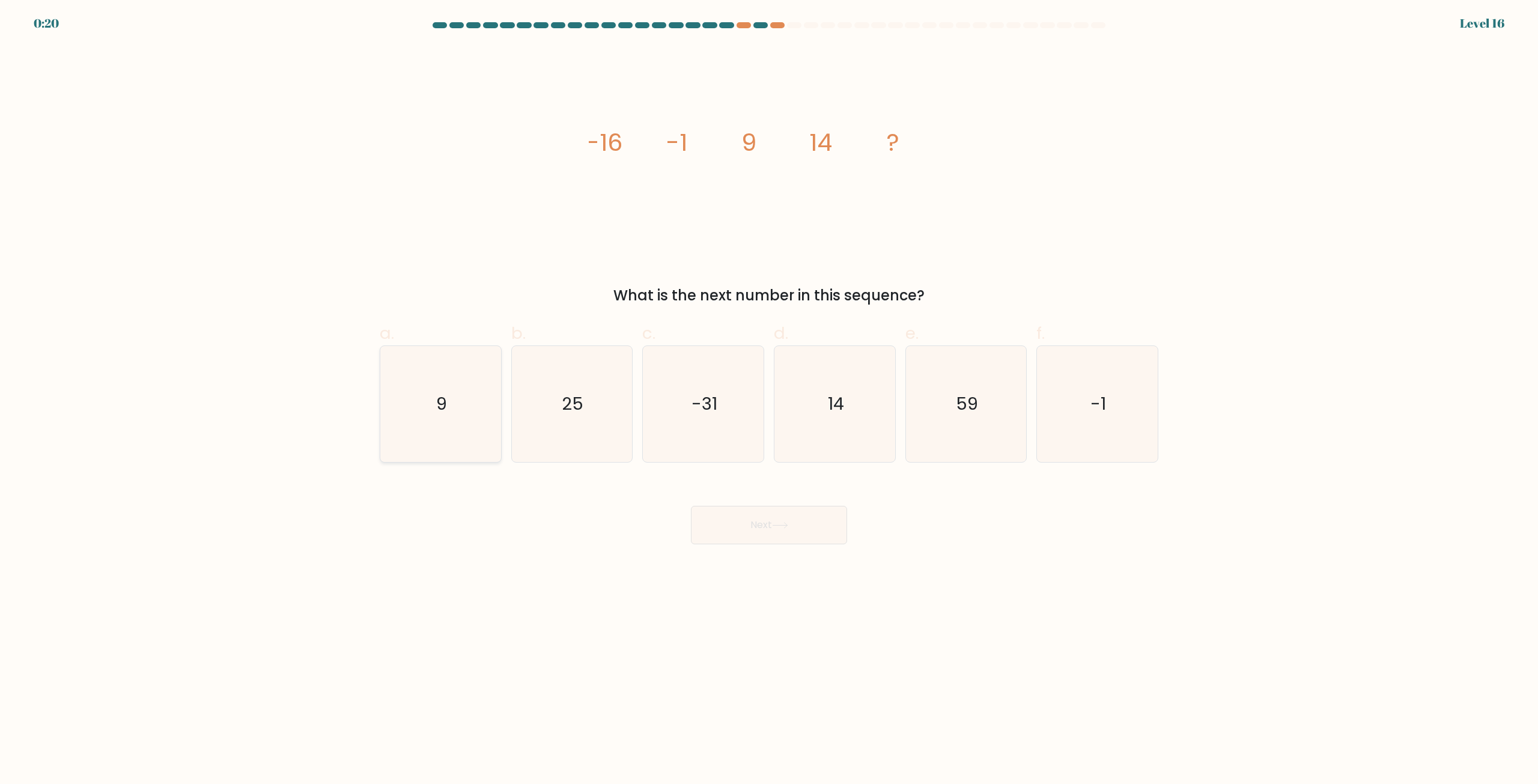
click at [418, 418] on icon "9" at bounding box center [441, 404] width 116 height 116
click at [769, 400] on input "a. 9" at bounding box center [769, 396] width 1 height 8
radio input "true"
click at [738, 522] on button "Next" at bounding box center [769, 525] width 156 height 38
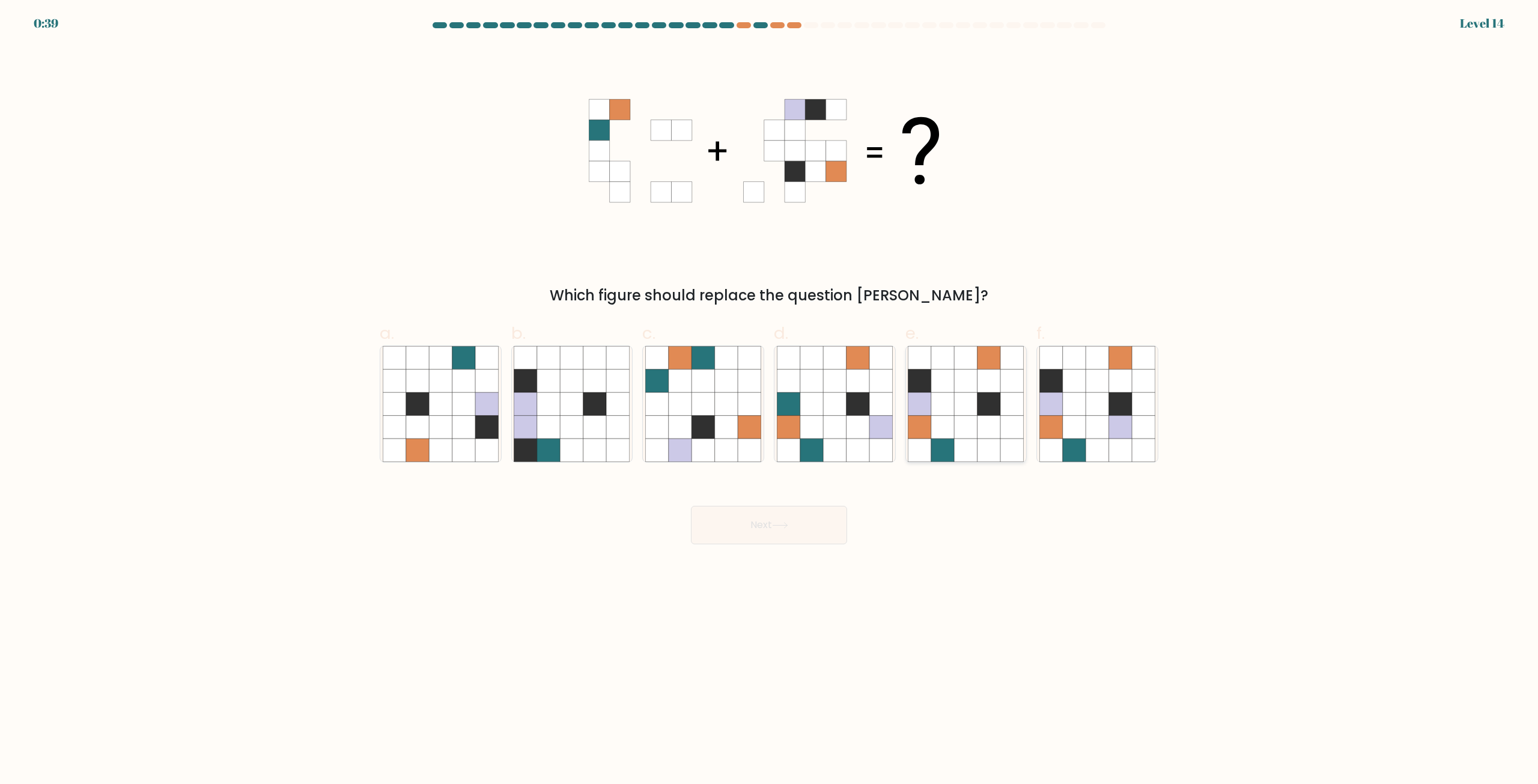
click at [974, 407] on icon at bounding box center [966, 404] width 23 height 23
click at [770, 400] on input "e." at bounding box center [769, 396] width 1 height 8
radio input "true"
click at [804, 523] on button "Next" at bounding box center [769, 525] width 156 height 38
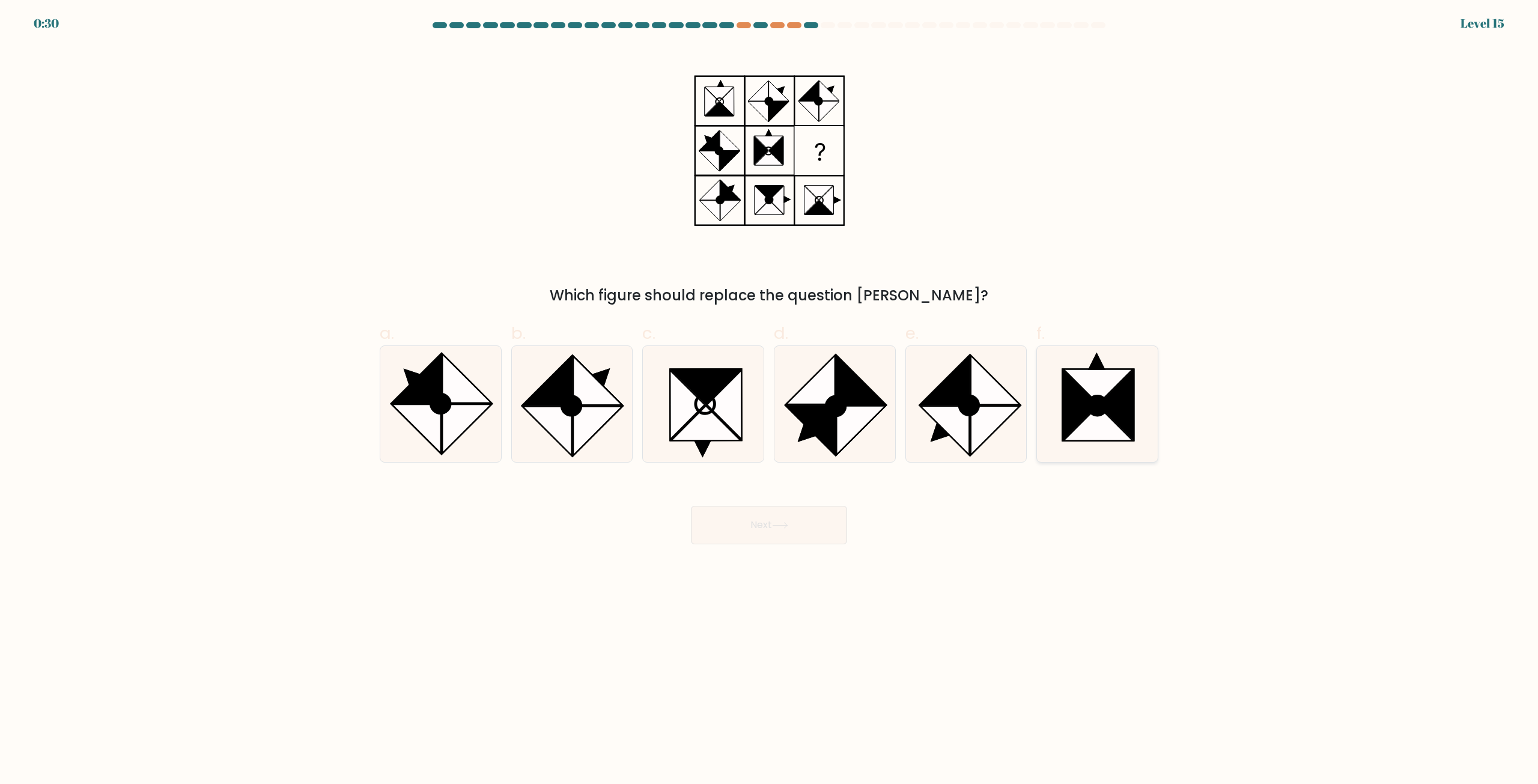
click at [1134, 435] on icon at bounding box center [1117, 406] width 35 height 69
click at [770, 400] on input "f." at bounding box center [769, 396] width 1 height 8
radio input "true"
click at [737, 522] on button "Next" at bounding box center [769, 525] width 156 height 38
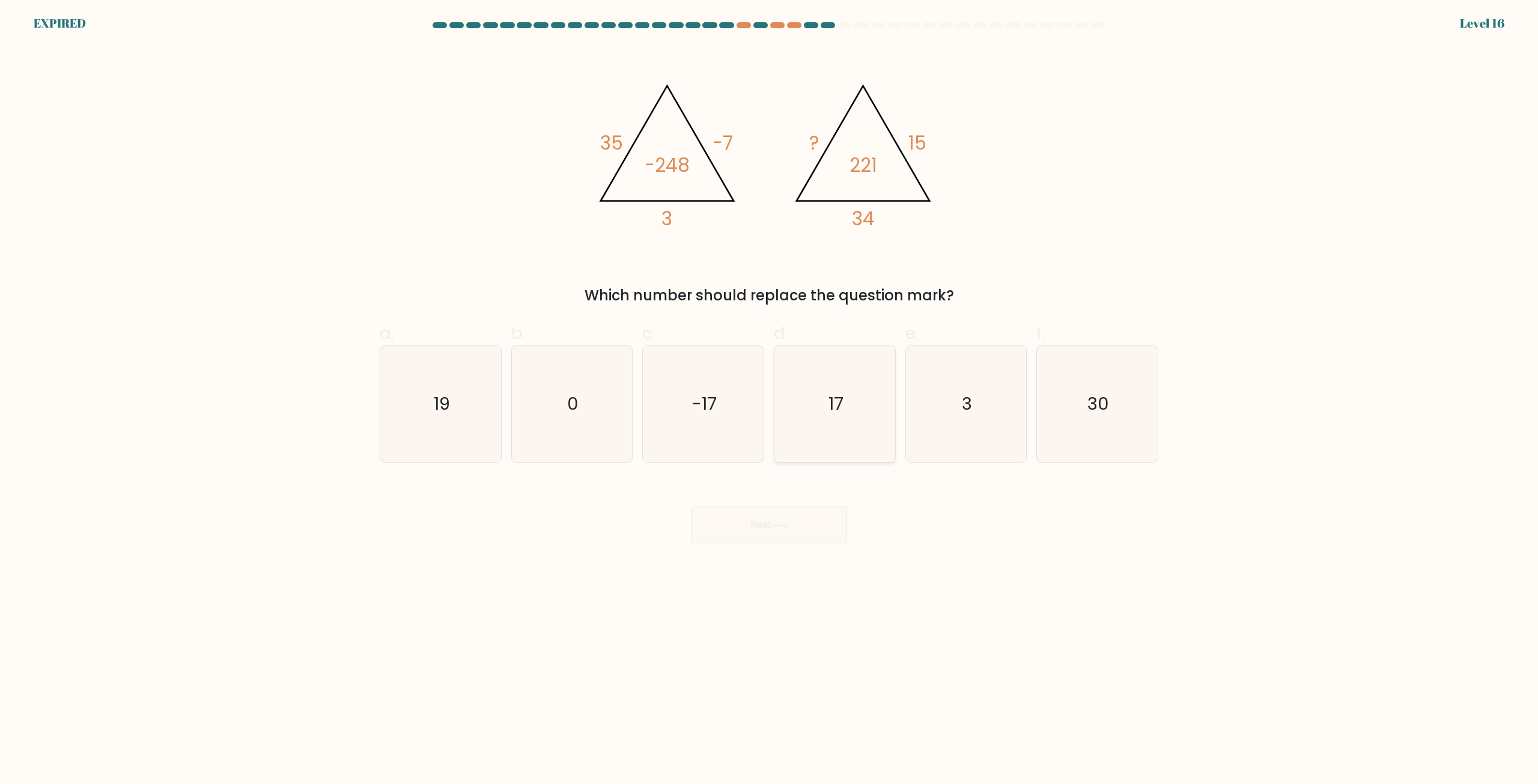
click at [851, 429] on icon "17" at bounding box center [835, 404] width 116 height 116
click at [770, 400] on input "d. 17" at bounding box center [769, 396] width 1 height 8
radio input "true"
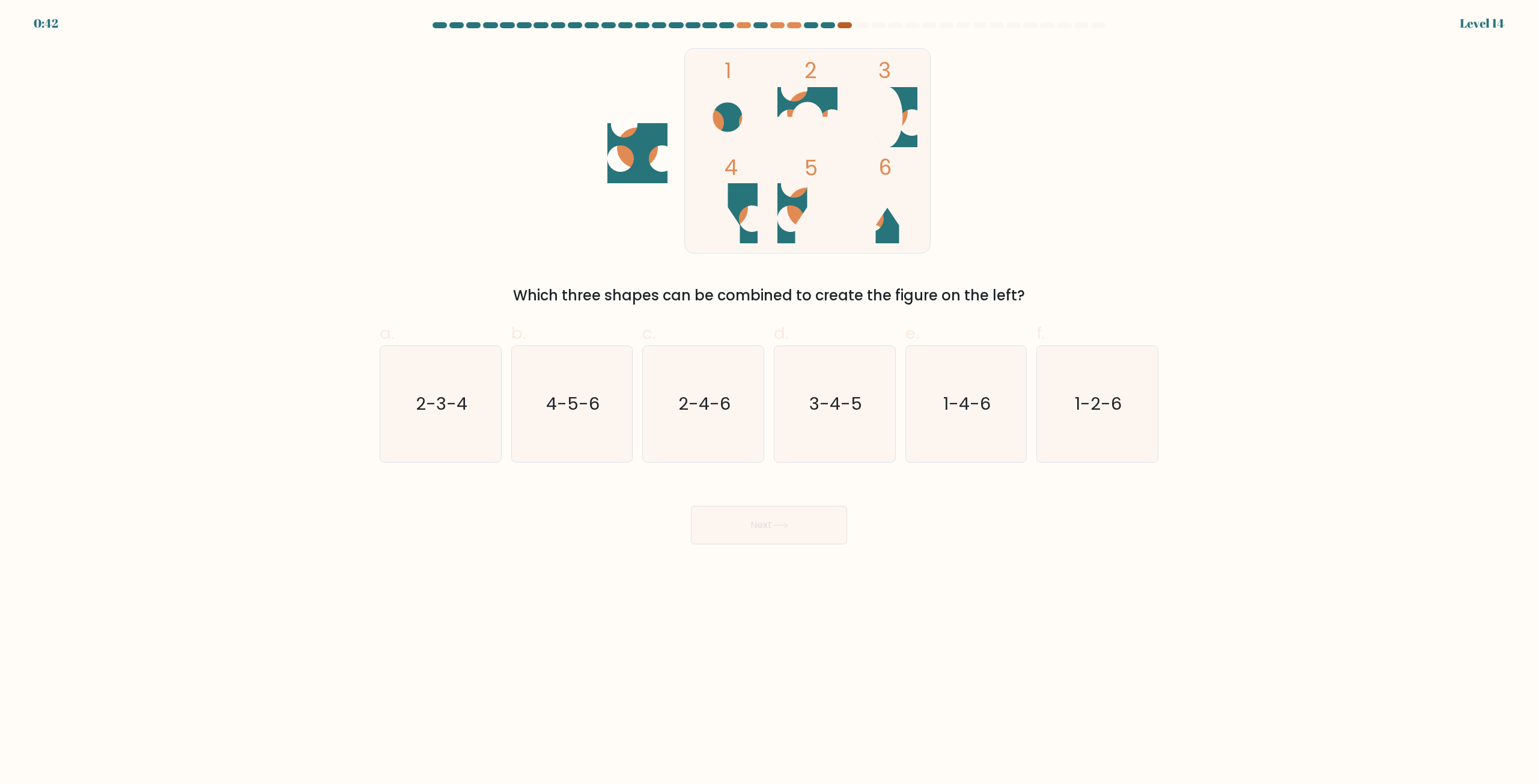
click at [845, 27] on div at bounding box center [844, 25] width 14 height 6
click at [1105, 404] on text "1-2-6" at bounding box center [1099, 404] width 47 height 24
click at [770, 400] on input "f. 1-2-6" at bounding box center [769, 396] width 1 height 8
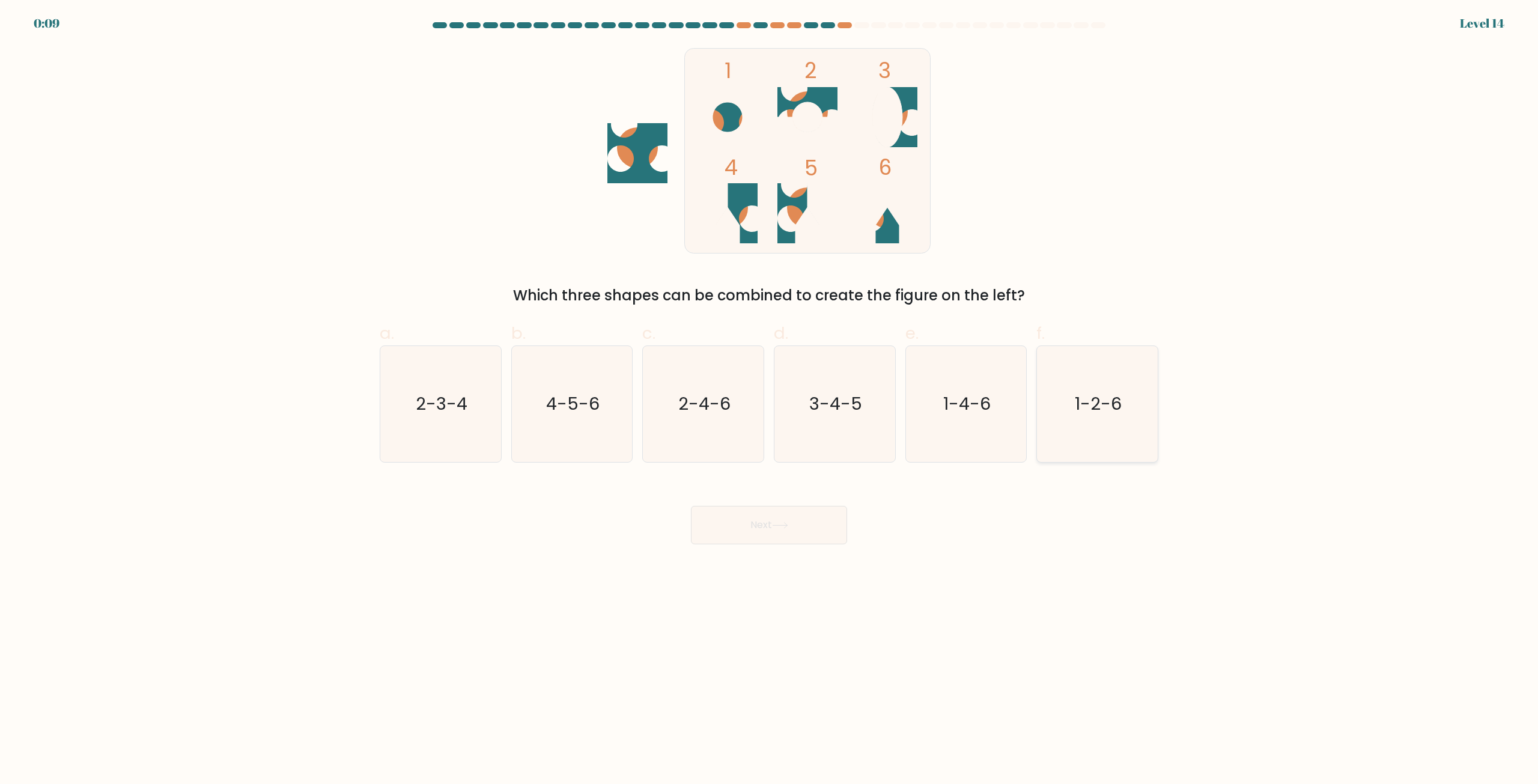
radio input "true"
